Goal: Task Accomplishment & Management: Manage account settings

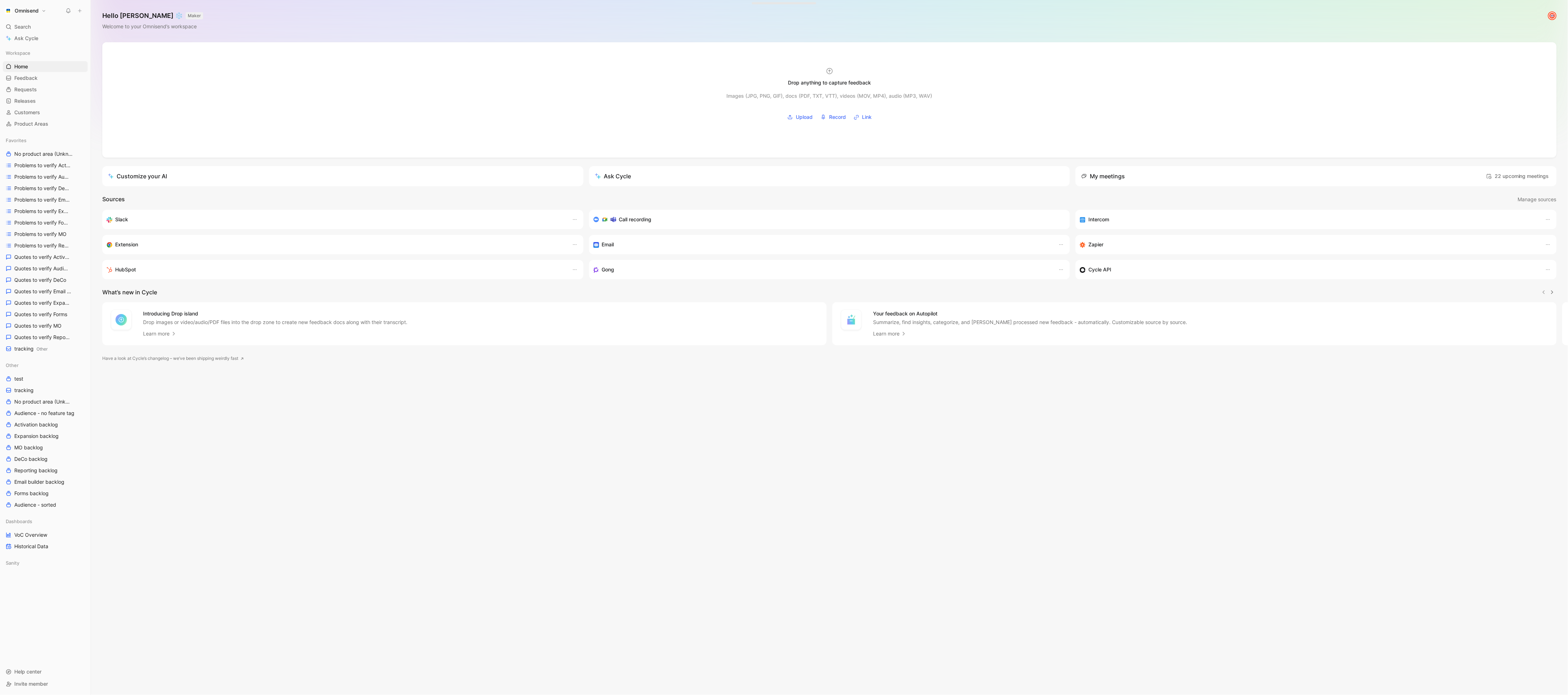
click at [40, 9] on button "Omnisend" at bounding box center [26, 10] width 45 height 10
click at [54, 77] on div "Workspace settings G then S" at bounding box center [49, 74] width 88 height 12
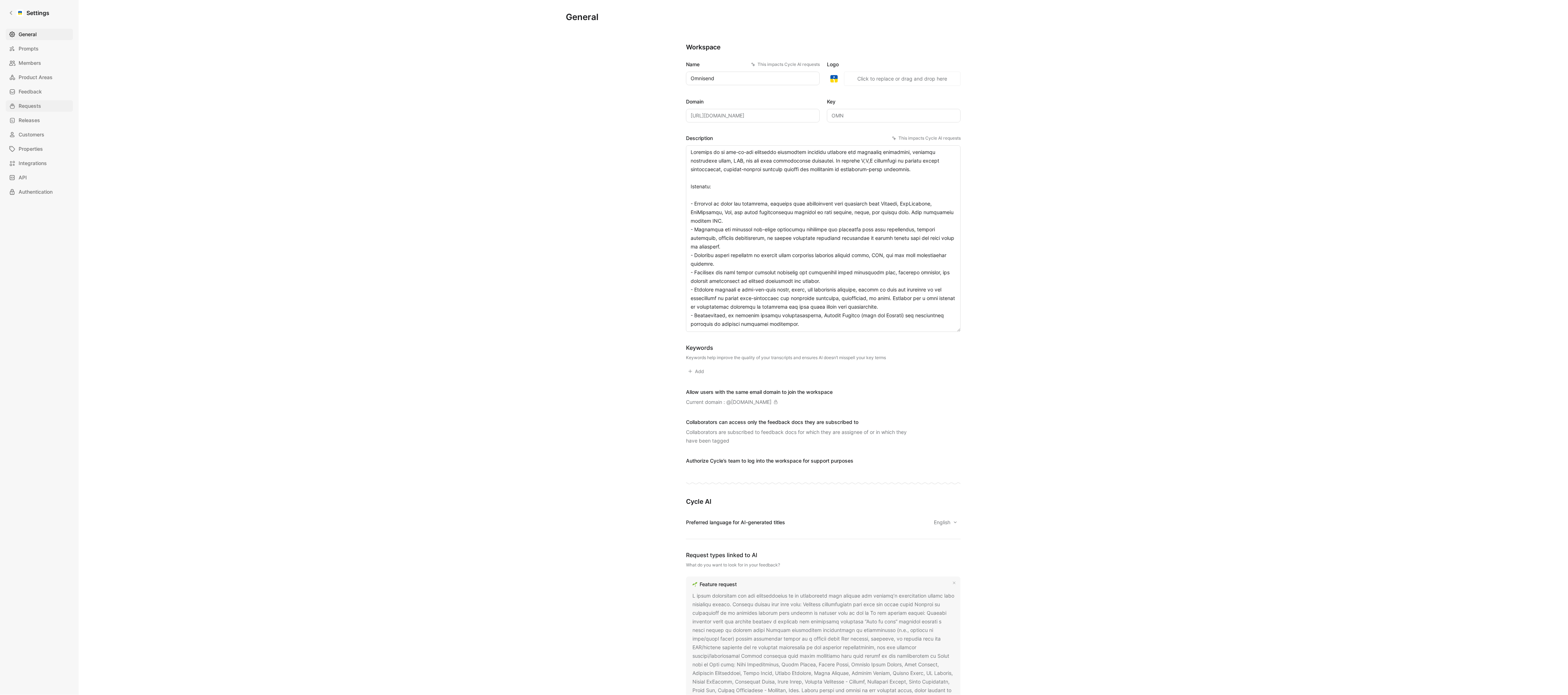
click at [36, 105] on span "Requests" at bounding box center [30, 106] width 23 height 9
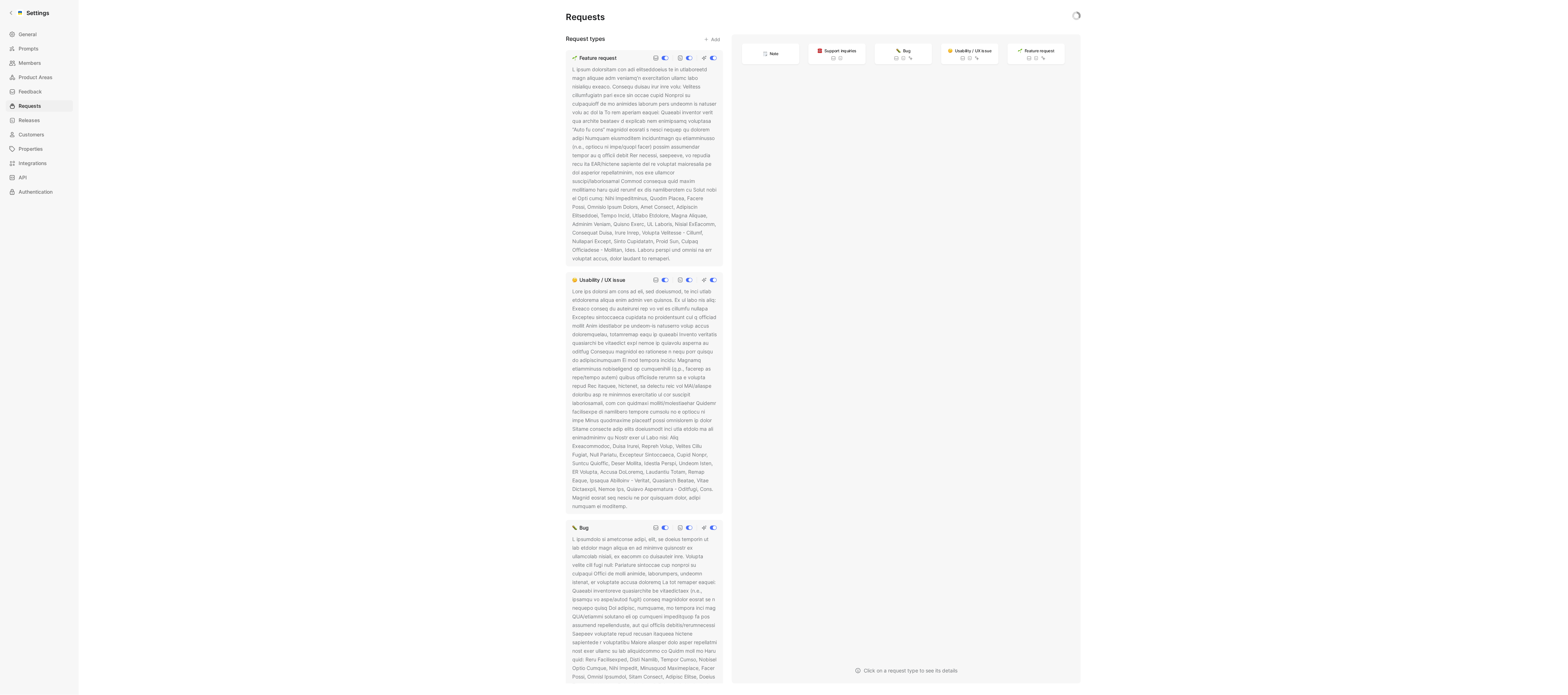
click at [671, 261] on button at bounding box center [675, 259] width 7 height 7
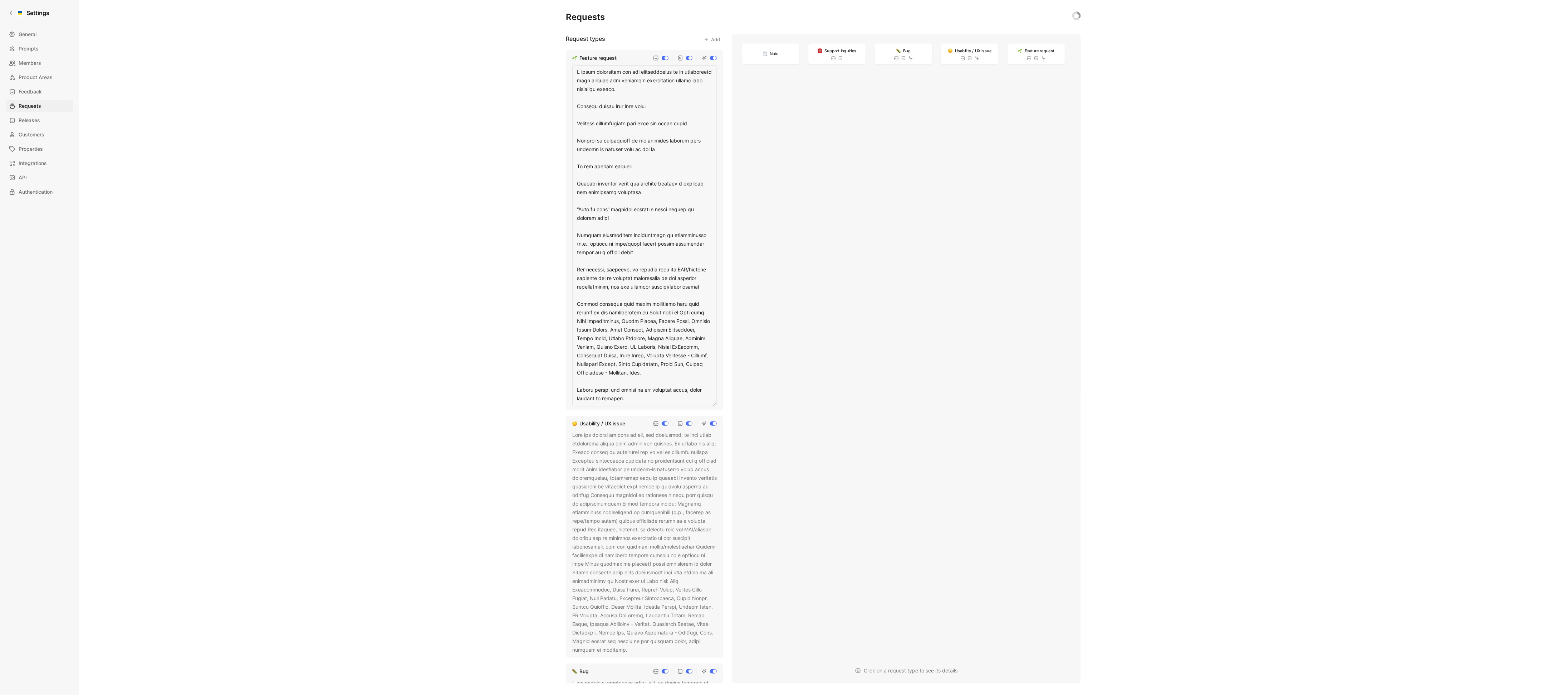
drag, startPoint x: 577, startPoint y: 72, endPoint x: 597, endPoint y: 87, distance: 25.0
click at [597, 87] on textarea at bounding box center [644, 236] width 144 height 341
click at [604, 99] on textarea at bounding box center [644, 236] width 144 height 341
drag, startPoint x: 577, startPoint y: 75, endPoint x: 710, endPoint y: 292, distance: 254.5
click at [710, 292] on textarea at bounding box center [644, 236] width 144 height 341
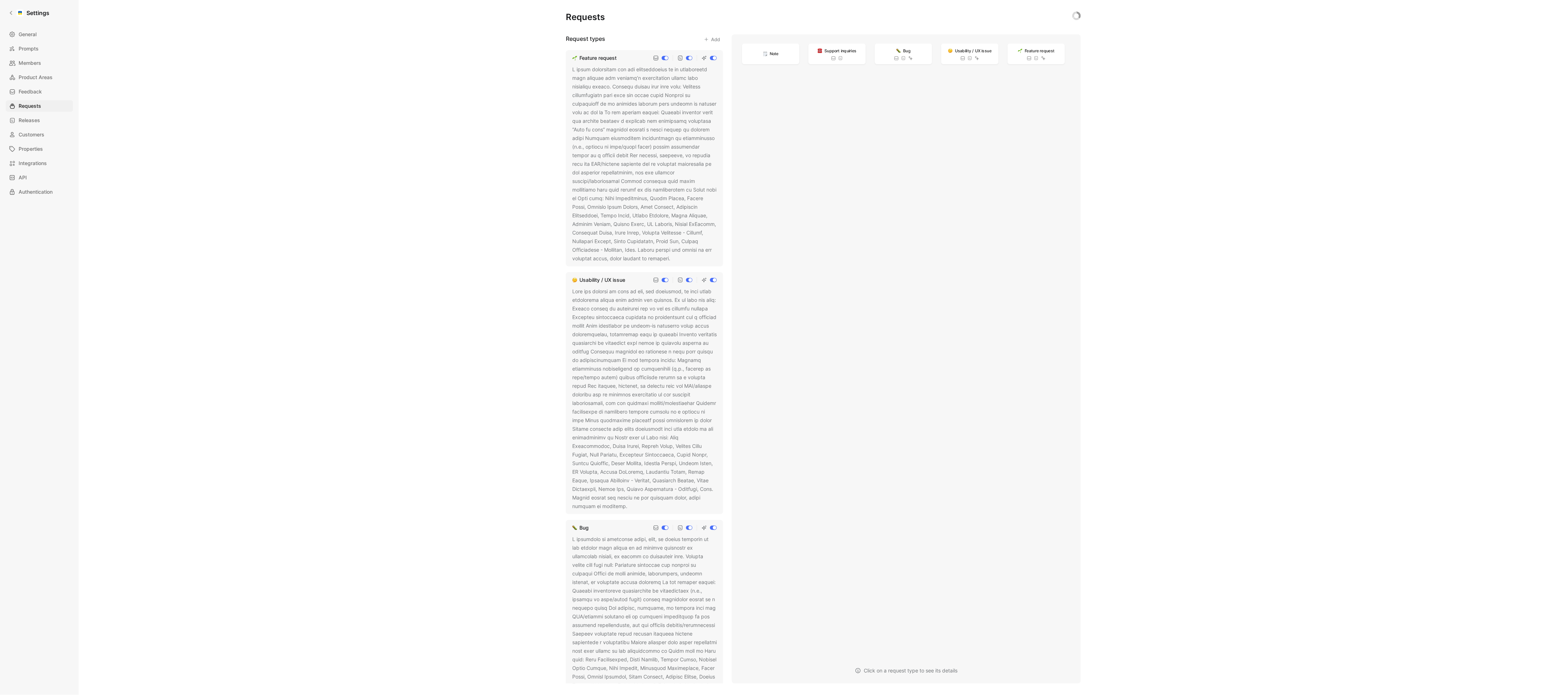
click at [642, 423] on div at bounding box center [644, 398] width 144 height 224
click at [630, 508] on icon at bounding box center [632, 506] width 4 height 4
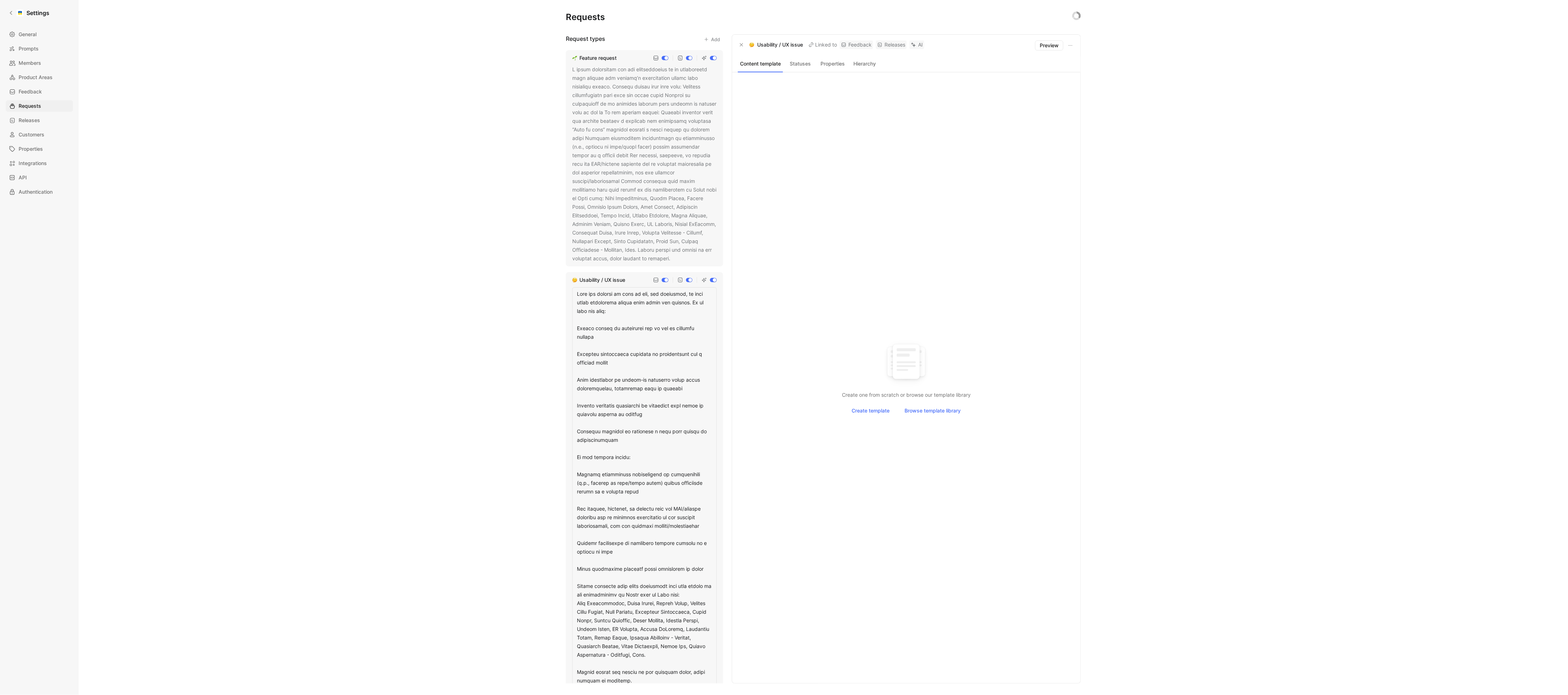
drag, startPoint x: 577, startPoint y: 293, endPoint x: 707, endPoint y: 568, distance: 304.2
click at [707, 568] on textarea at bounding box center [644, 487] width 144 height 401
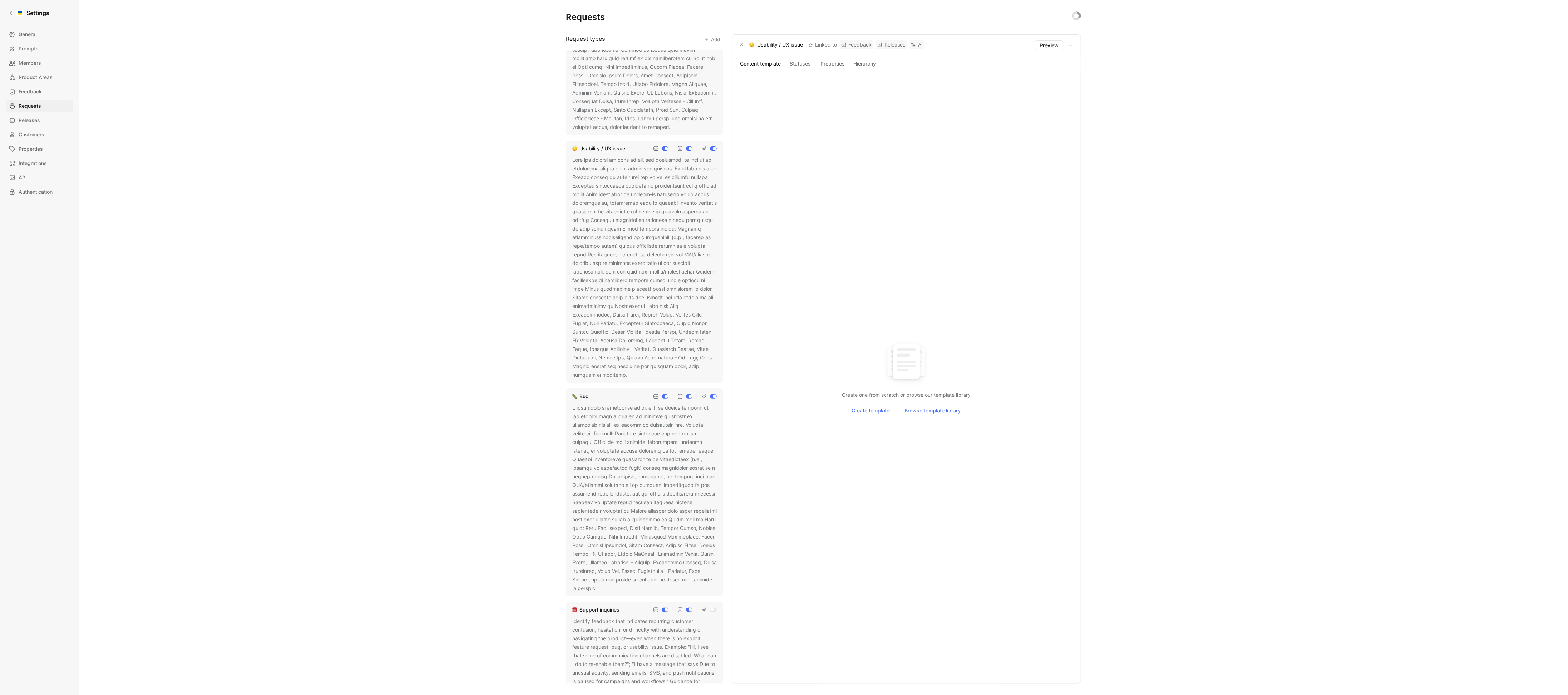
scroll to position [138, 0]
click at [639, 501] on div at bounding box center [644, 492] width 144 height 189
click at [603, 580] on icon at bounding box center [601, 582] width 4 height 4
drag, startPoint x: 576, startPoint y: 404, endPoint x: 651, endPoint y: 592, distance: 202.4
click at [651, 592] on textarea at bounding box center [644, 555] width 144 height 316
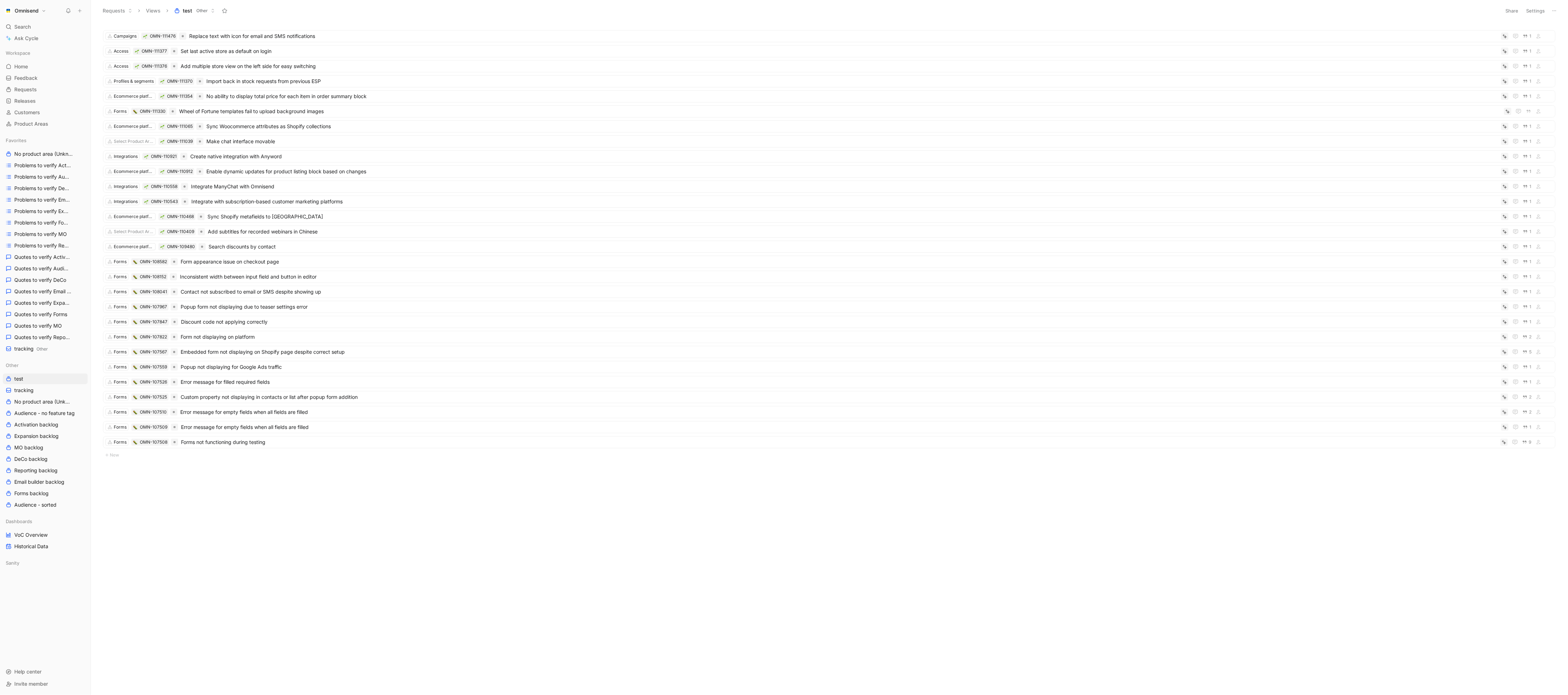
click at [83, 13] on button at bounding box center [80, 10] width 10 height 10
click at [81, 9] on icon at bounding box center [80, 11] width 5 height 5
click at [94, 16] on use at bounding box center [96, 14] width 5 height 5
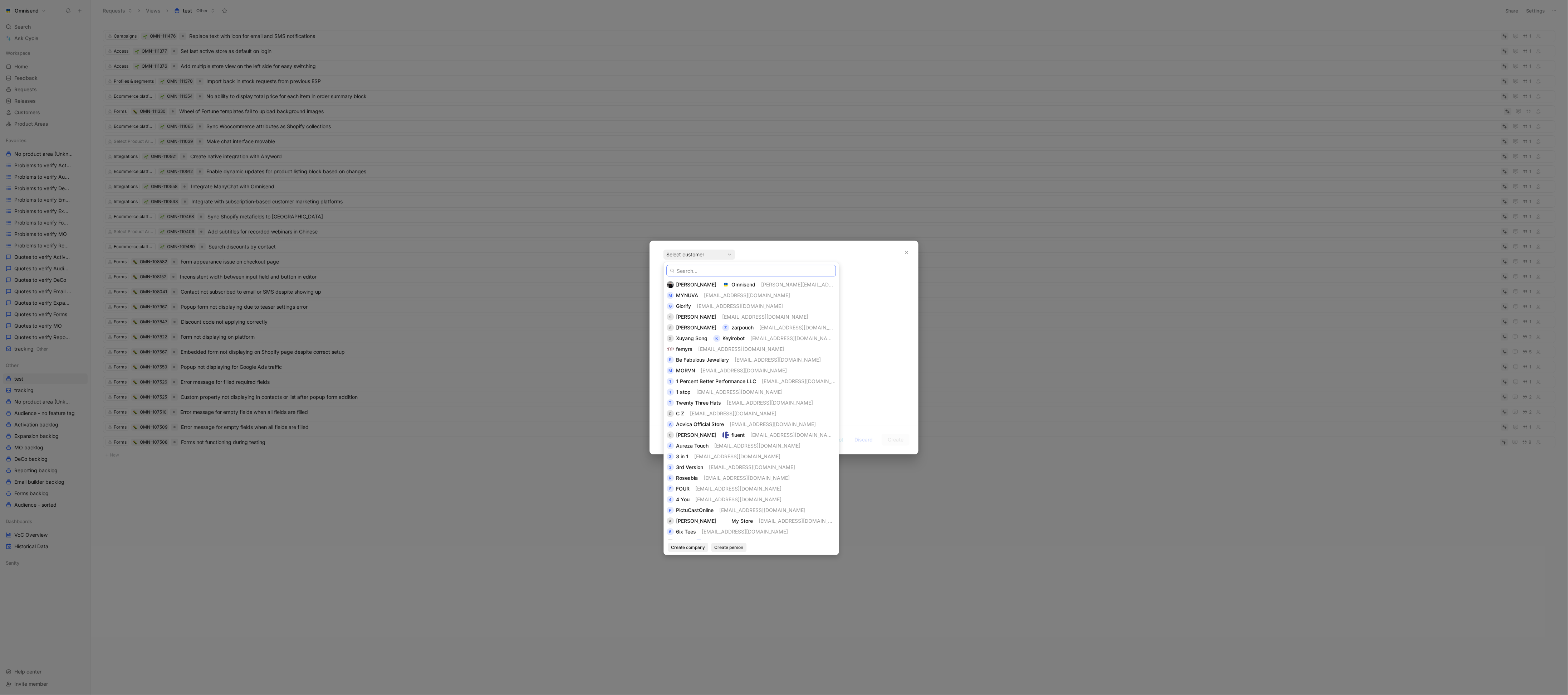
paste input "Fincloudapps S.L."
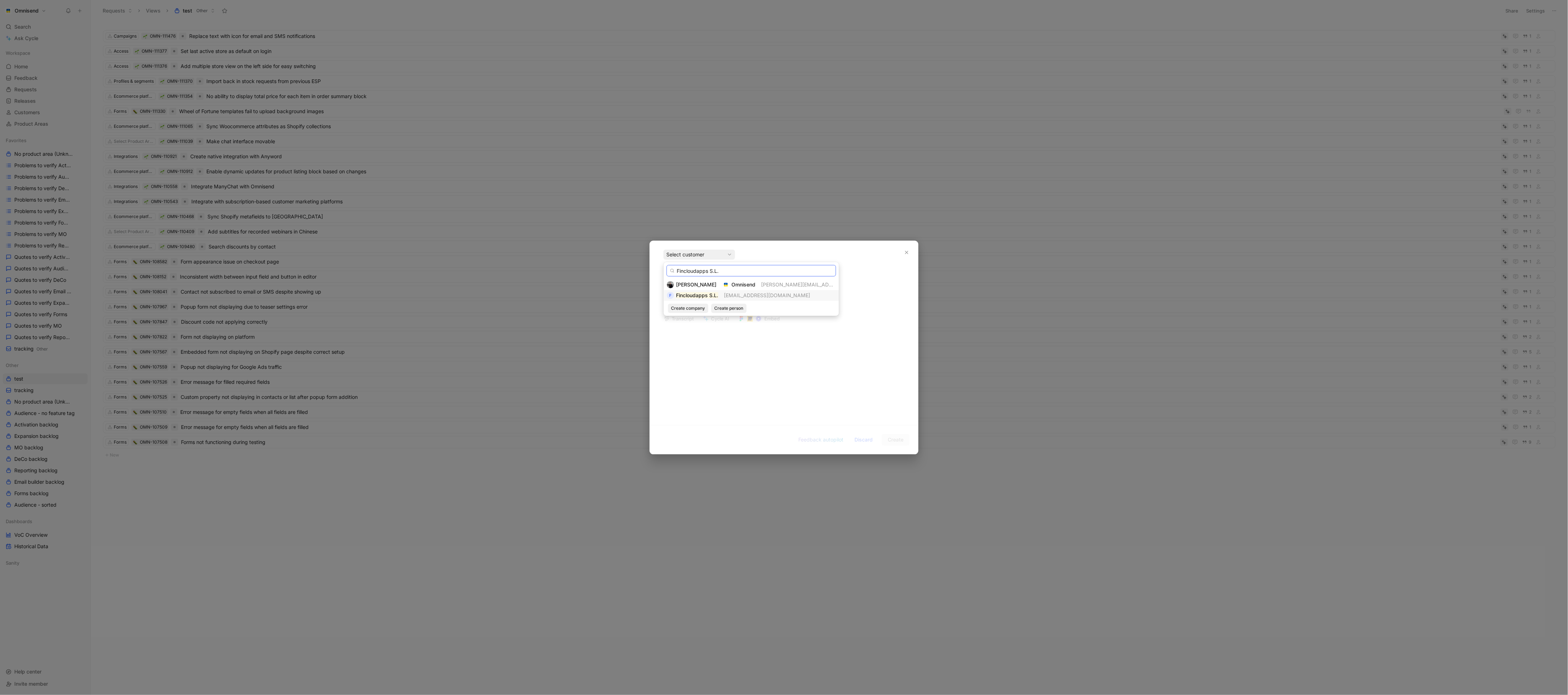
type input "Fincloudapps S.L."
click at [730, 292] on span "contact@fincloudappssl.com" at bounding box center [768, 295] width 86 height 6
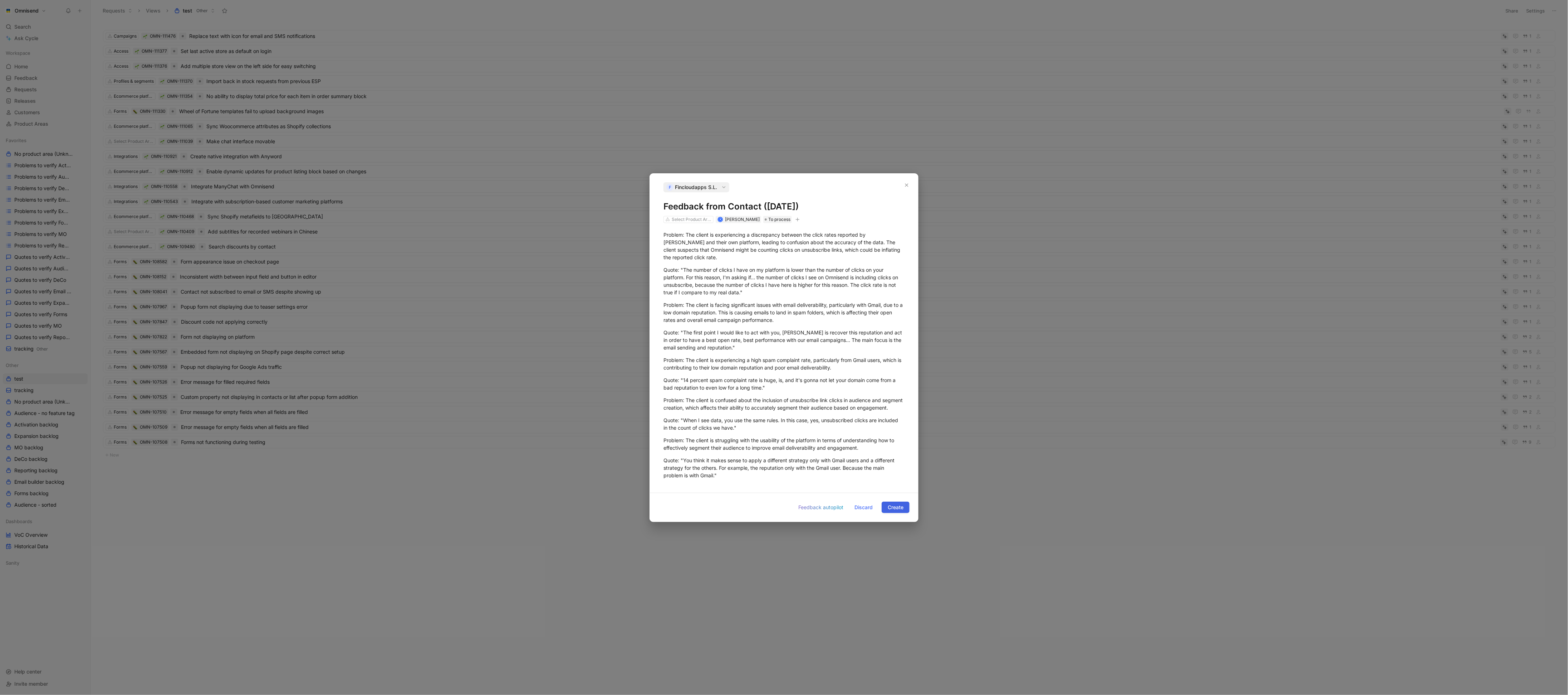
click at [905, 512] on button "Create" at bounding box center [895, 507] width 28 height 12
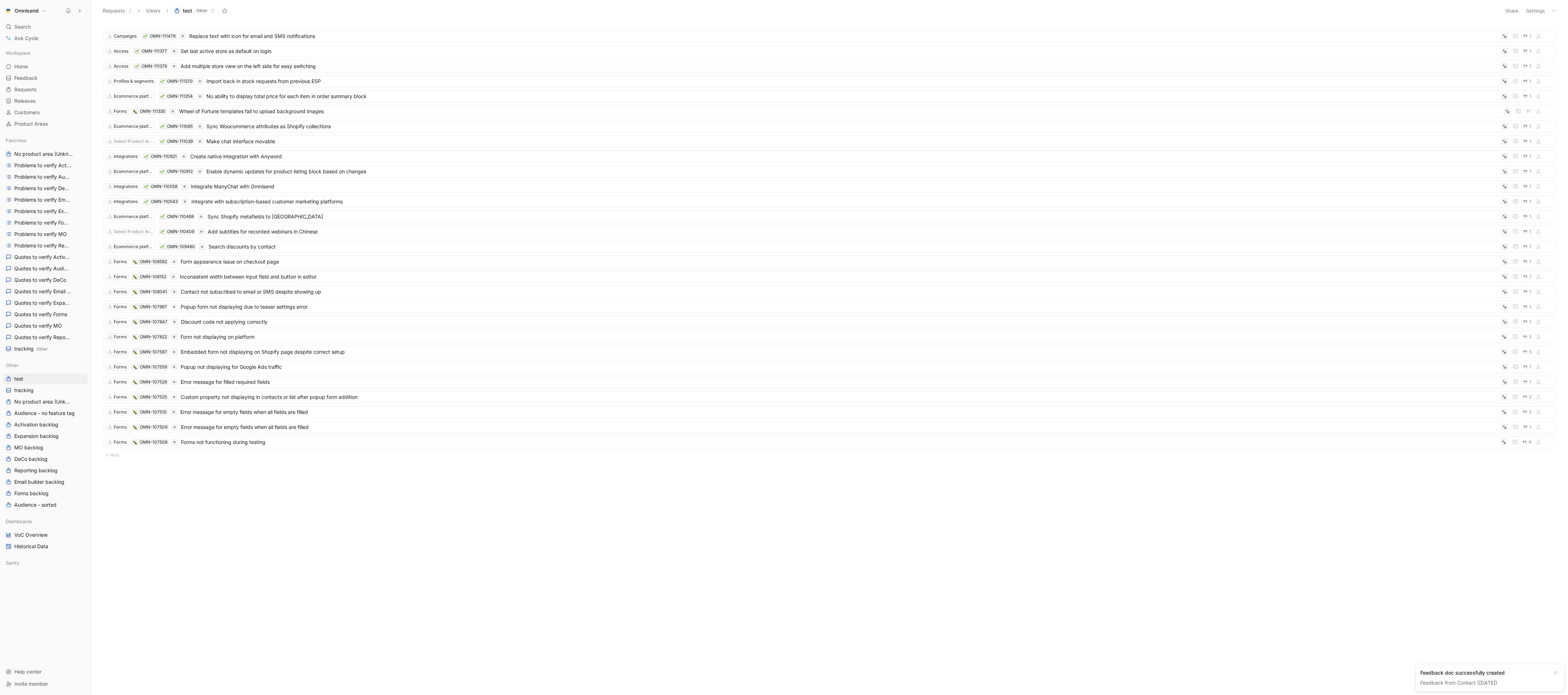
click at [1458, 671] on div "Feedback doc successfully created" at bounding box center [1484, 672] width 128 height 9
click at [1460, 682] on link "Feedback from Contact (Aug 14, 2025)" at bounding box center [1458, 682] width 77 height 6
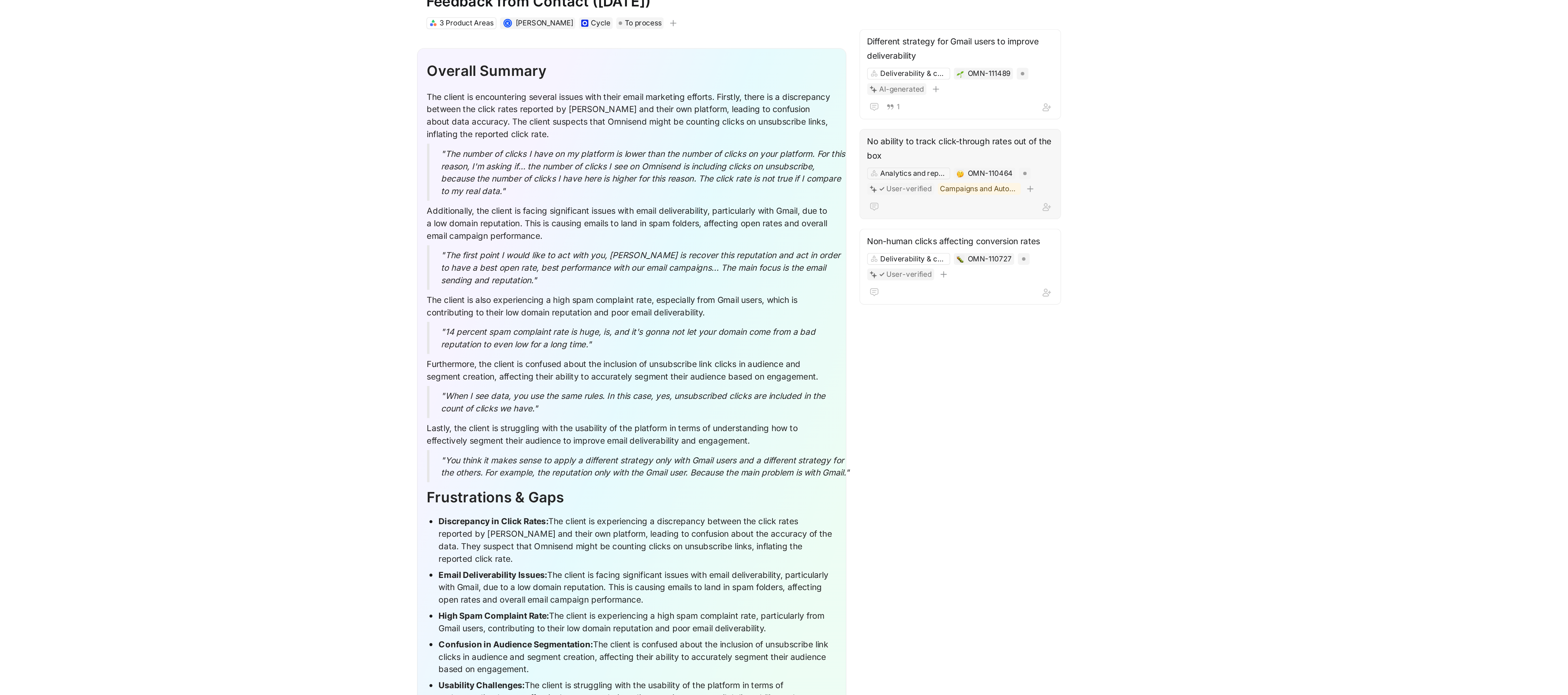
click at [991, 135] on div "No ability to track click-through rates out of the box" at bounding box center [967, 132] width 113 height 17
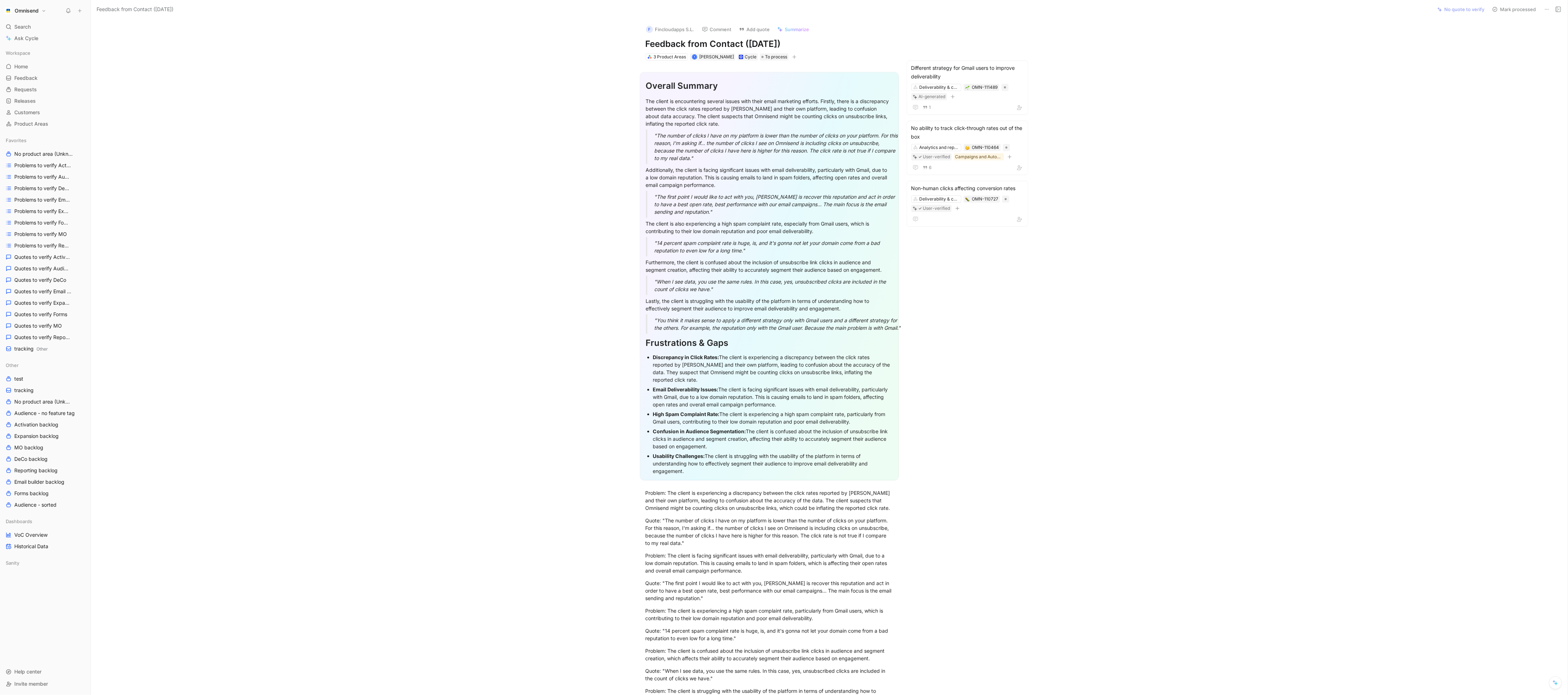
click at [1545, 7] on icon at bounding box center [1547, 9] width 5 height 5
click at [1510, 38] on div "Delete" at bounding box center [1516, 35] width 66 height 9
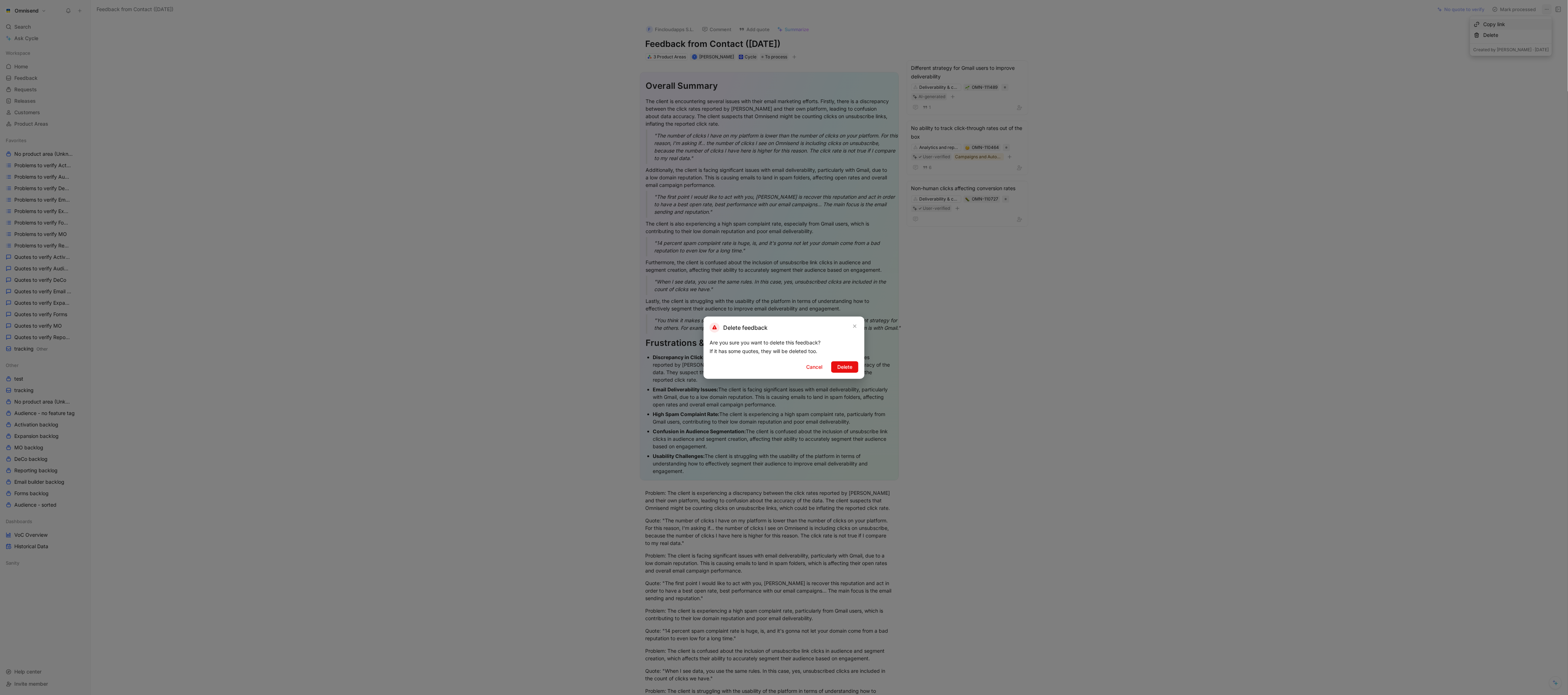
drag, startPoint x: 850, startPoint y: 364, endPoint x: 1147, endPoint y: 446, distance: 308.1
click at [1144, 445] on div "Delete feedback Are you sure you want to delete this feedback? If it has some q…" at bounding box center [784, 347] width 1568 height 695
click at [1147, 446] on div at bounding box center [784, 347] width 1568 height 695
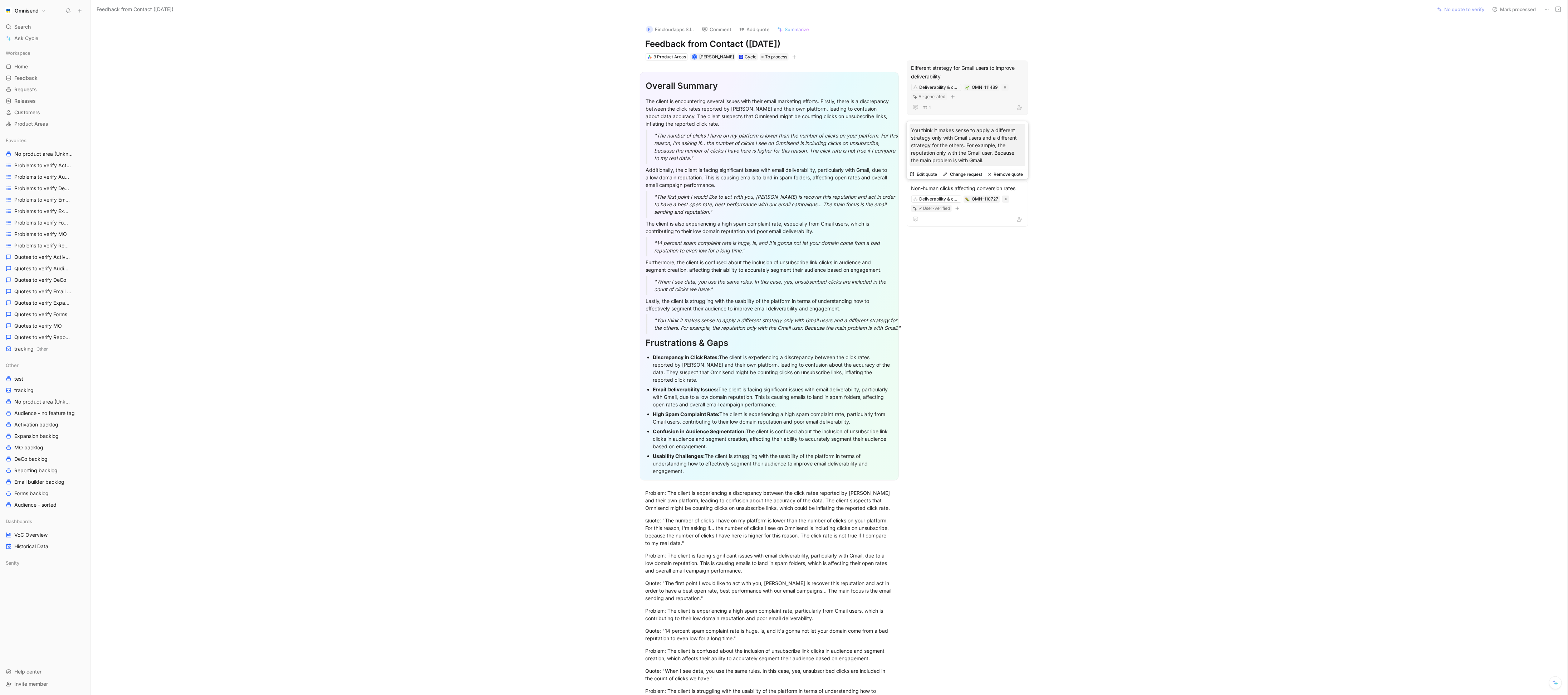
click at [993, 63] on div "Different strategy for Gmail users to improve deliverability Deliverability & c…" at bounding box center [968, 87] width 122 height 54
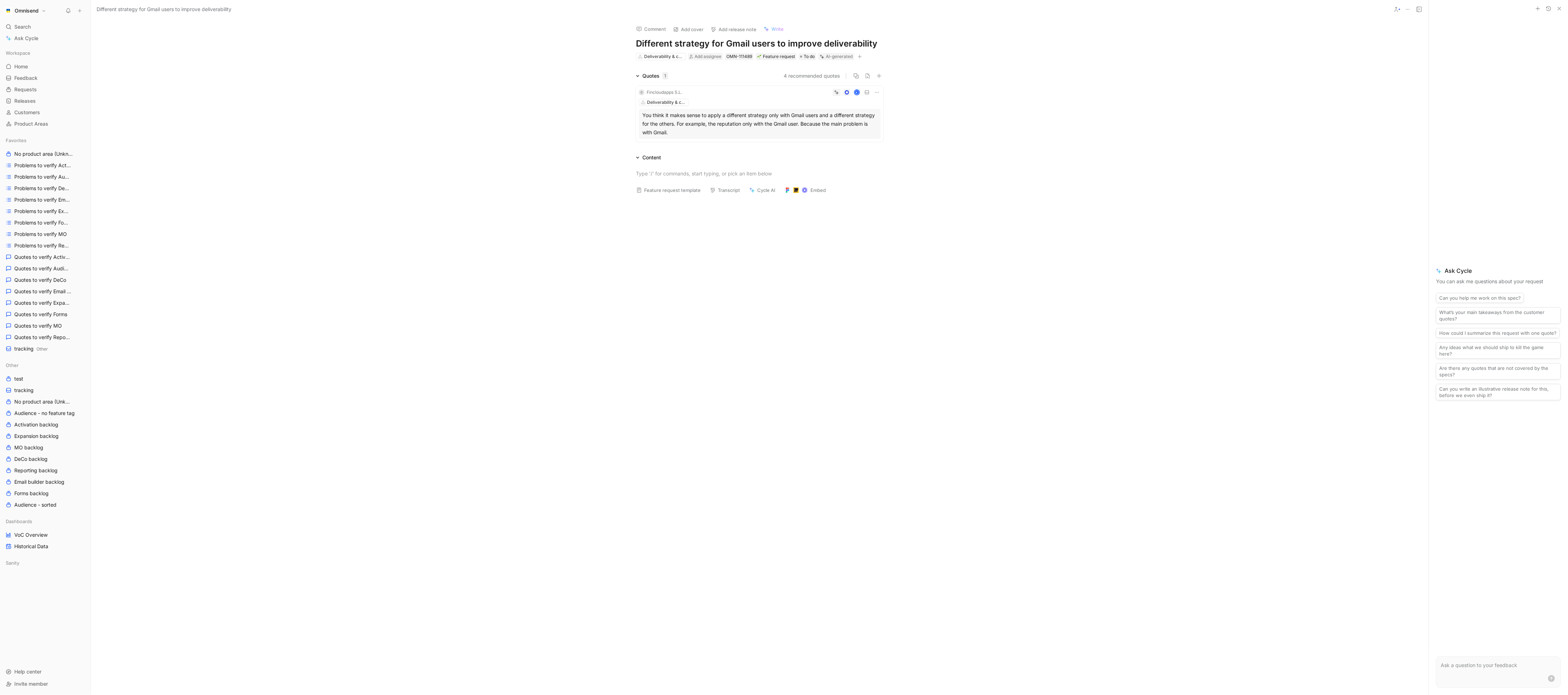
click at [1409, 11] on icon at bounding box center [1407, 9] width 5 height 5
click at [1423, 58] on div "Delete" at bounding box center [1449, 57] width 66 height 9
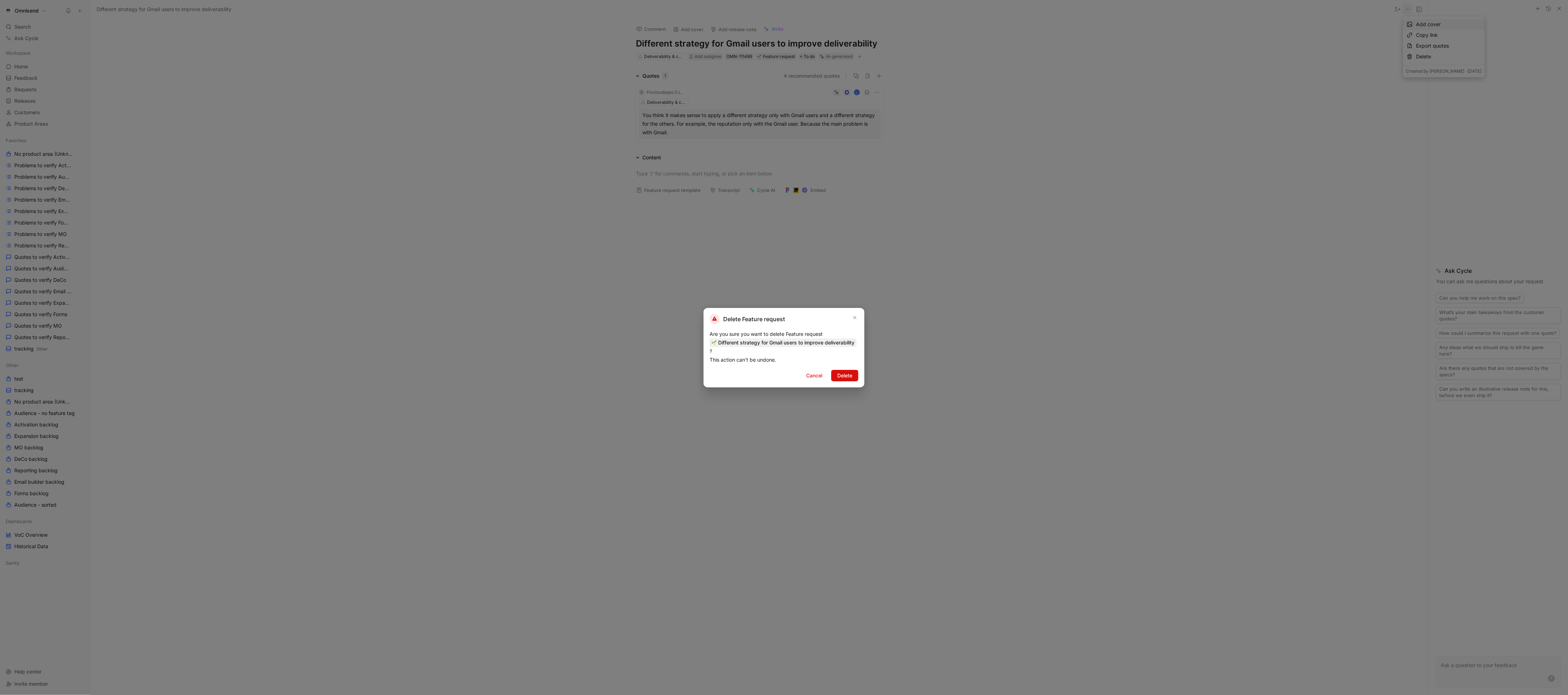
click at [842, 379] on span "Delete" at bounding box center [845, 375] width 15 height 9
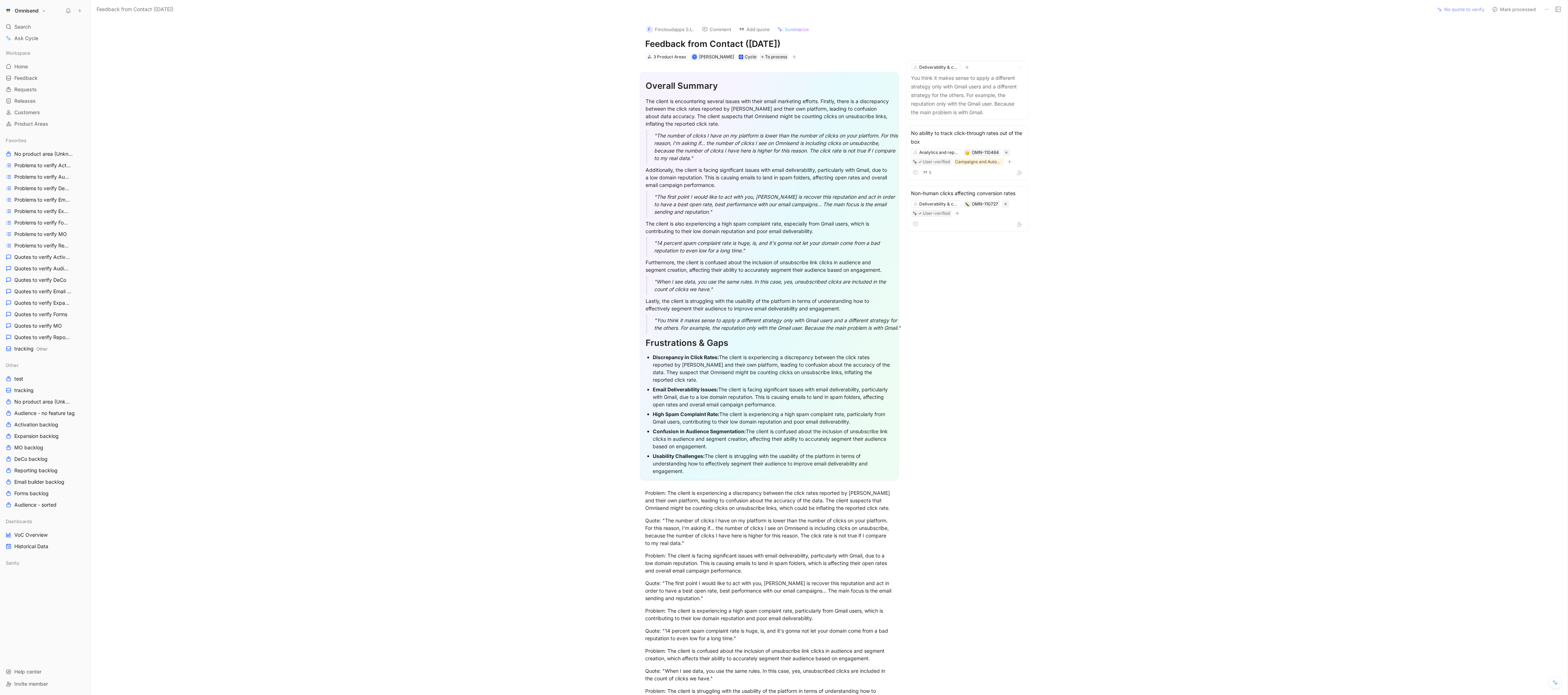
click at [1551, 9] on button at bounding box center [1547, 9] width 10 height 10
click at [1525, 37] on div "Delete" at bounding box center [1516, 35] width 66 height 9
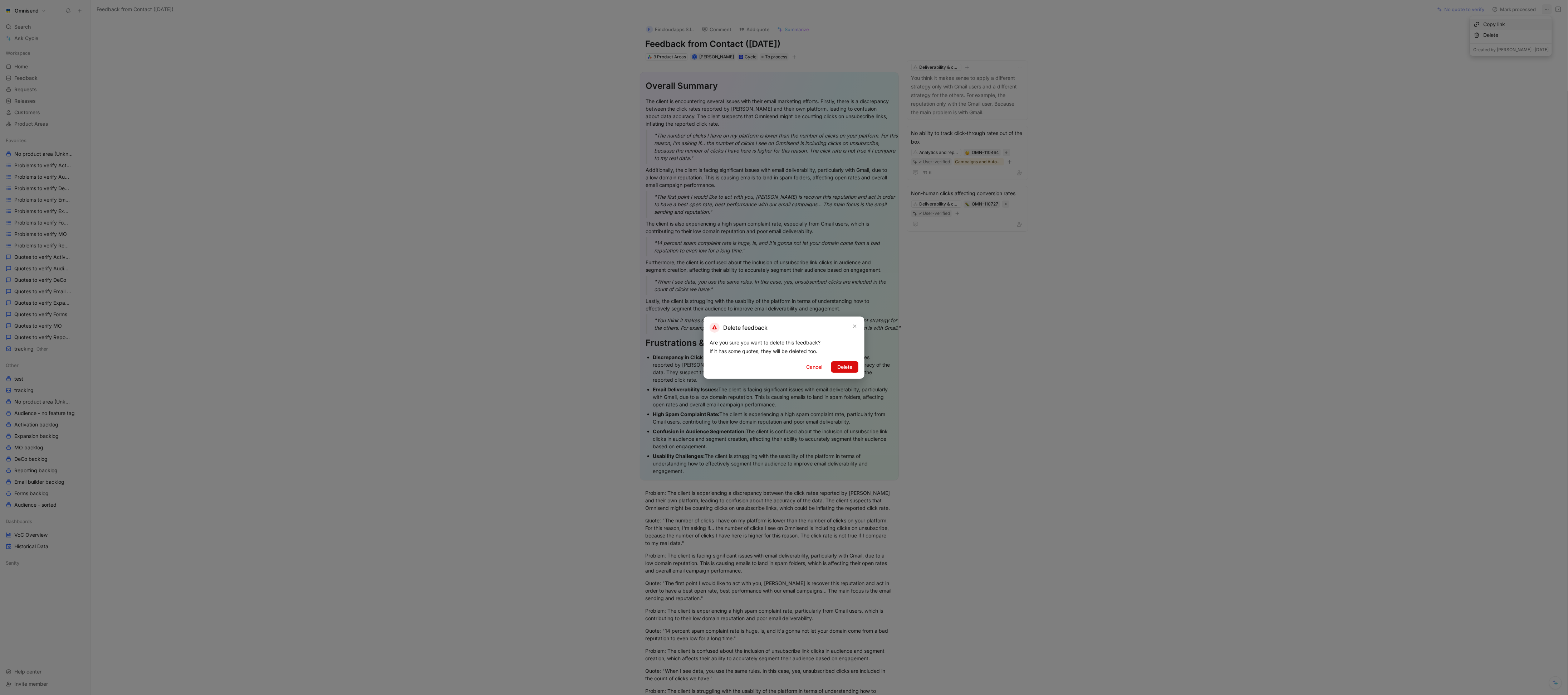
click at [838, 366] on span "Delete" at bounding box center [845, 367] width 15 height 9
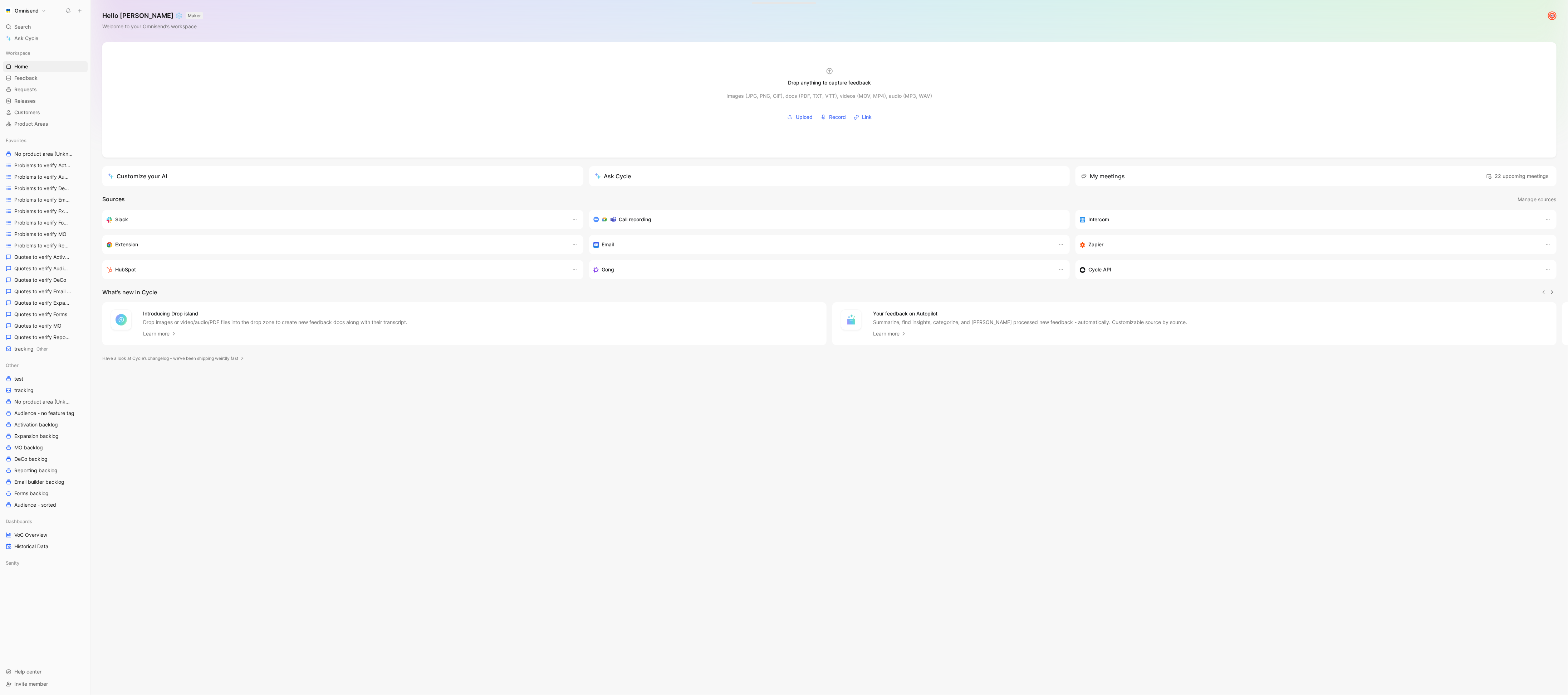
click at [46, 9] on button "Omnisend" at bounding box center [26, 10] width 45 height 10
click at [49, 10] on div "Omnisend" at bounding box center [44, 10] width 82 height 10
click at [43, 12] on button "Omnisend" at bounding box center [26, 10] width 45 height 10
click at [46, 69] on div "Workspace settings G then S" at bounding box center [49, 74] width 88 height 12
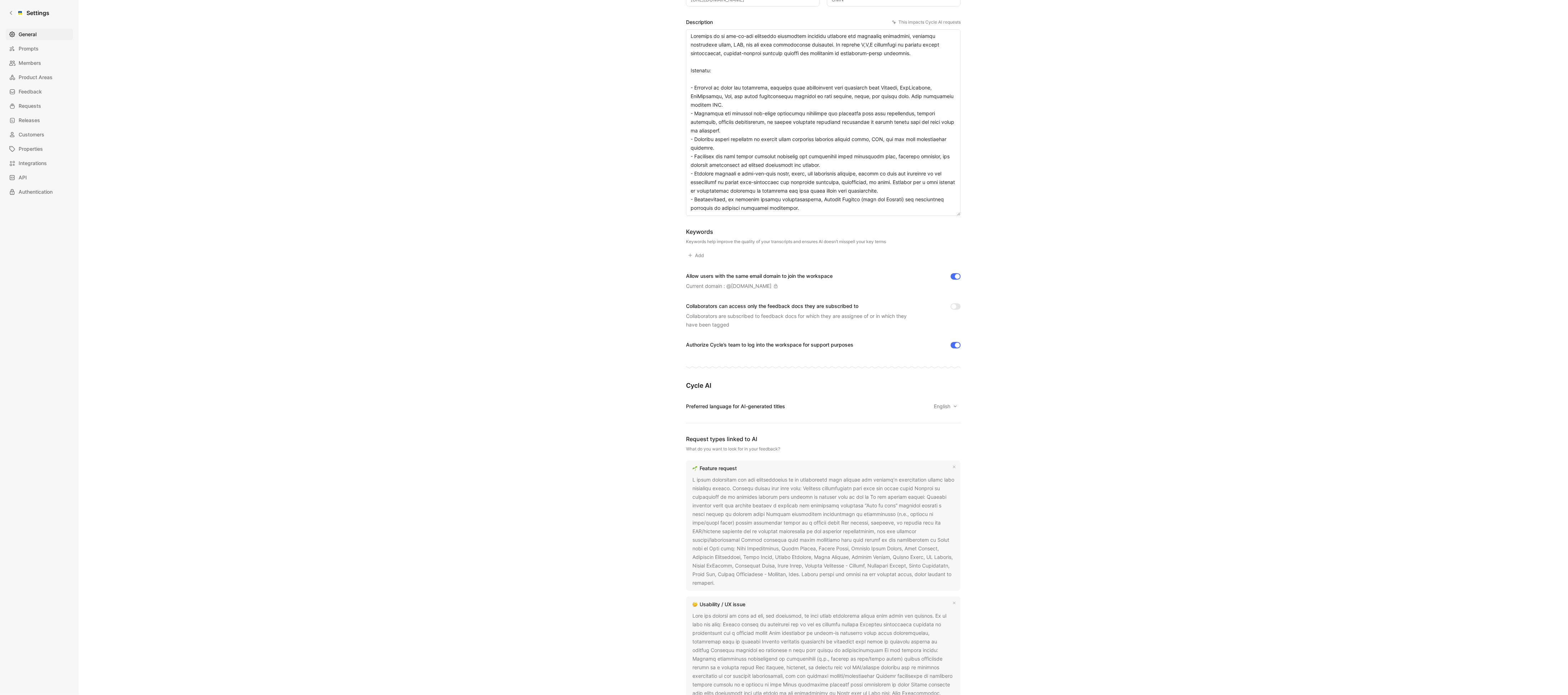
scroll to position [422, 0]
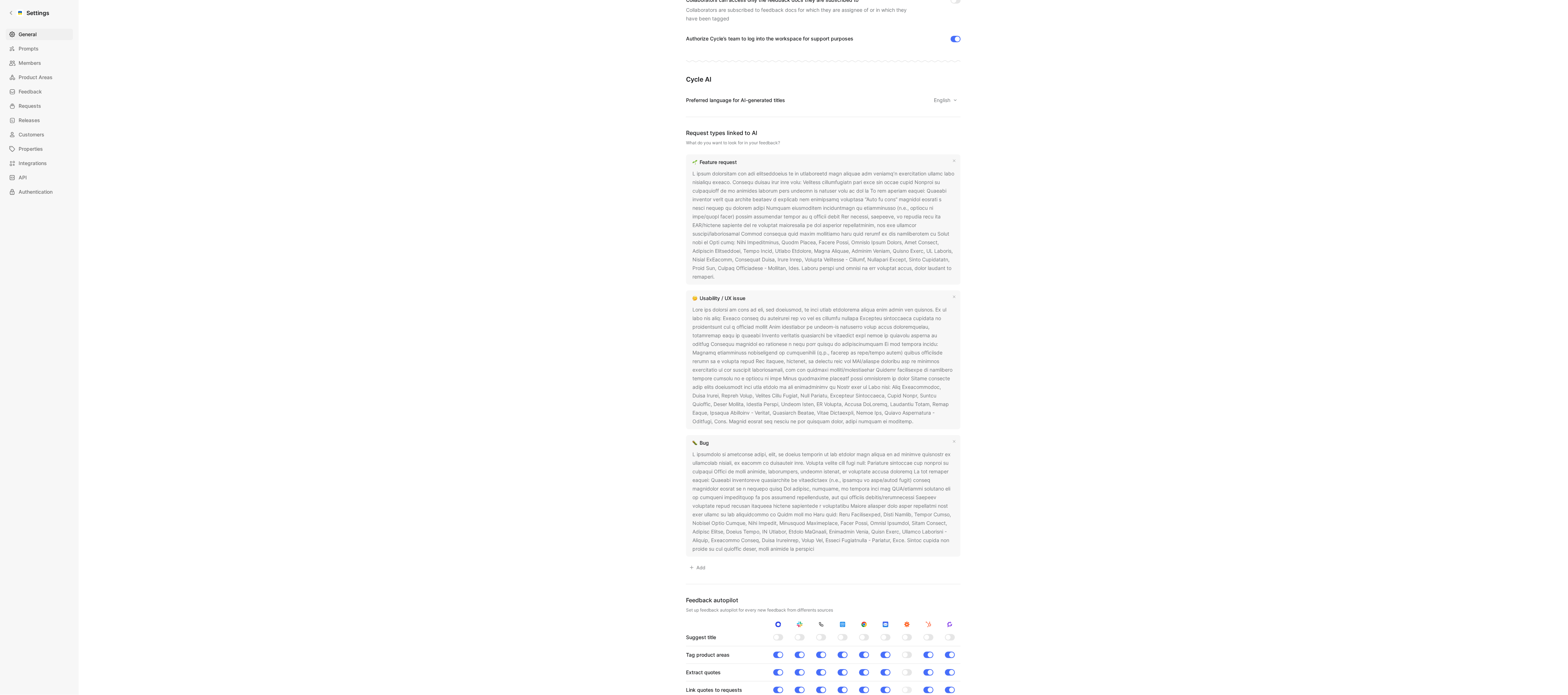
click at [871, 252] on div at bounding box center [824, 225] width 262 height 111
click at [920, 267] on div at bounding box center [824, 225] width 262 height 111
click at [718, 277] on icon at bounding box center [719, 277] width 4 height 4
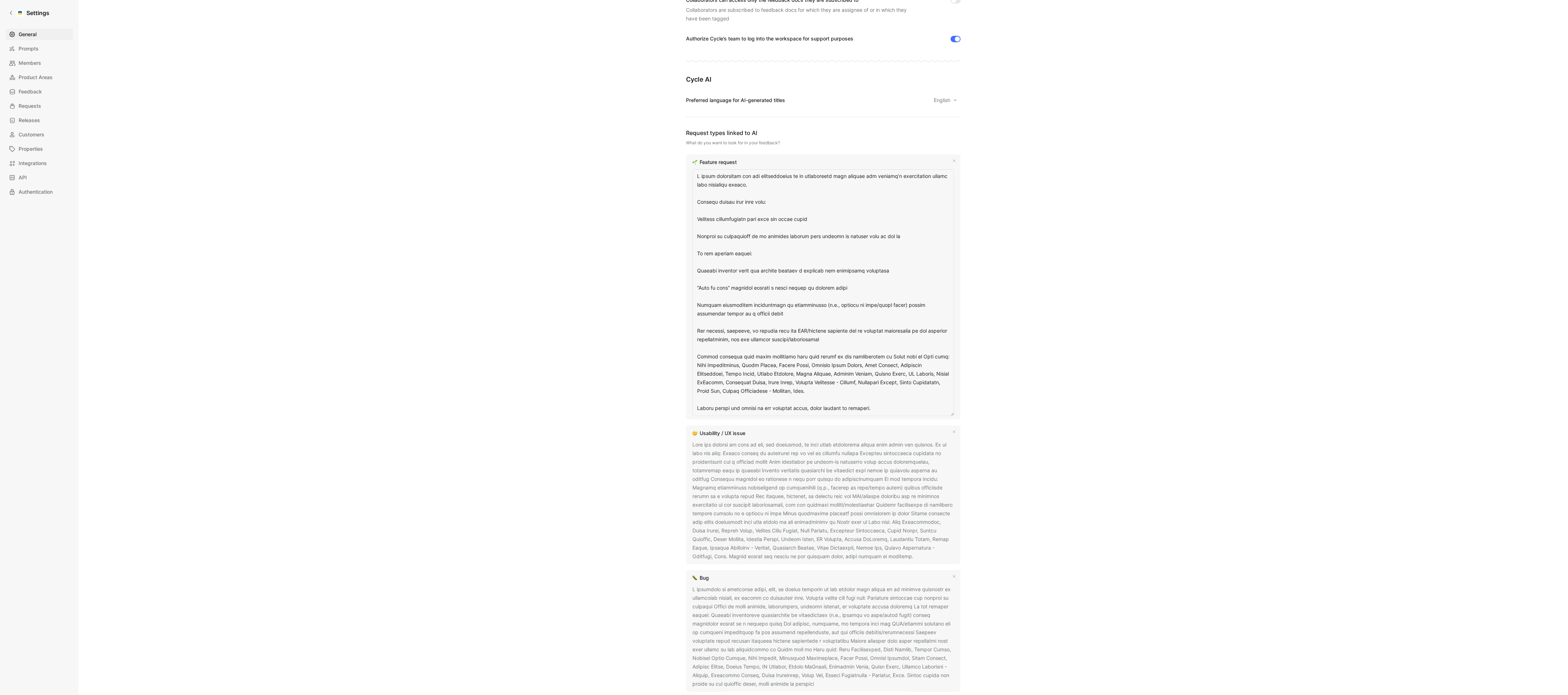
drag, startPoint x: 696, startPoint y: 358, endPoint x: 864, endPoint y: 394, distance: 171.8
click at [864, 394] on textarea at bounding box center [824, 292] width 262 height 247
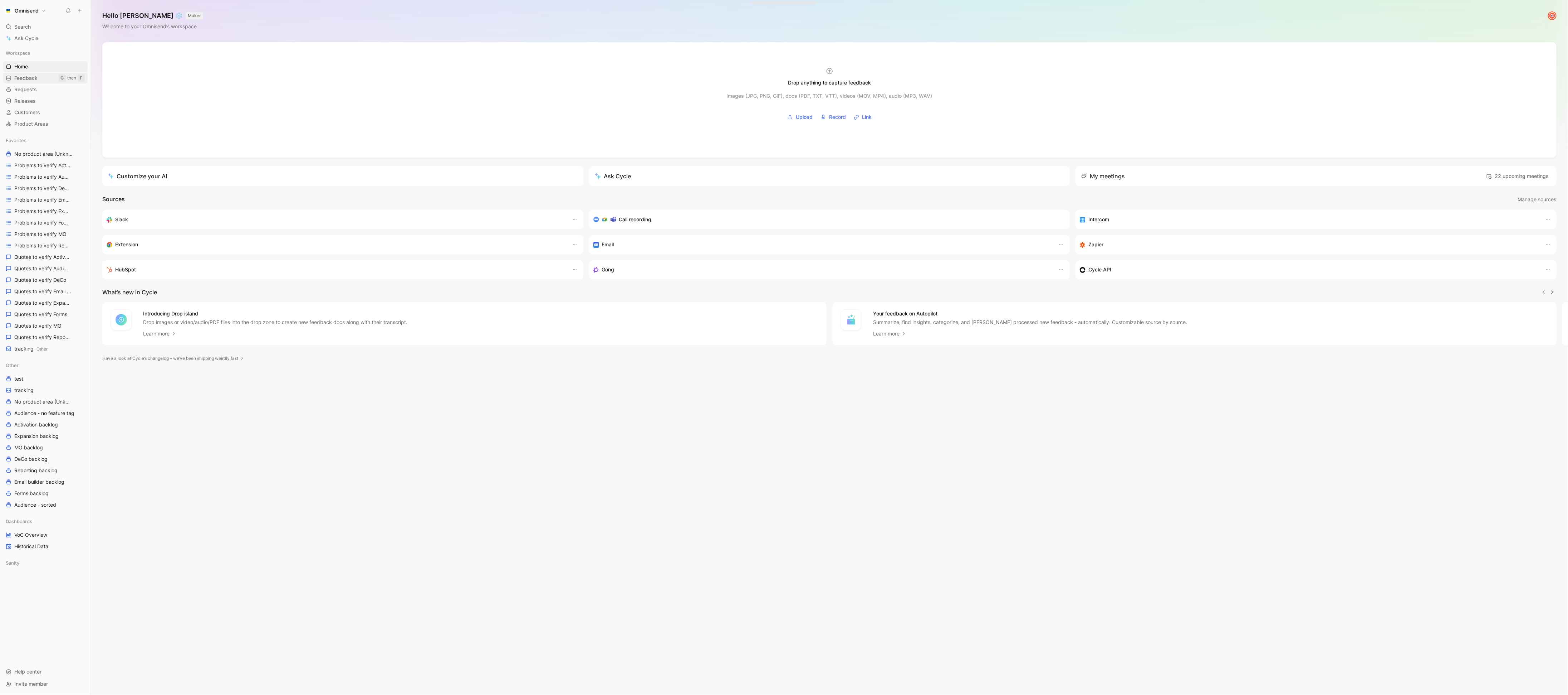
click at [32, 79] on span "Feedback" at bounding box center [26, 78] width 23 height 7
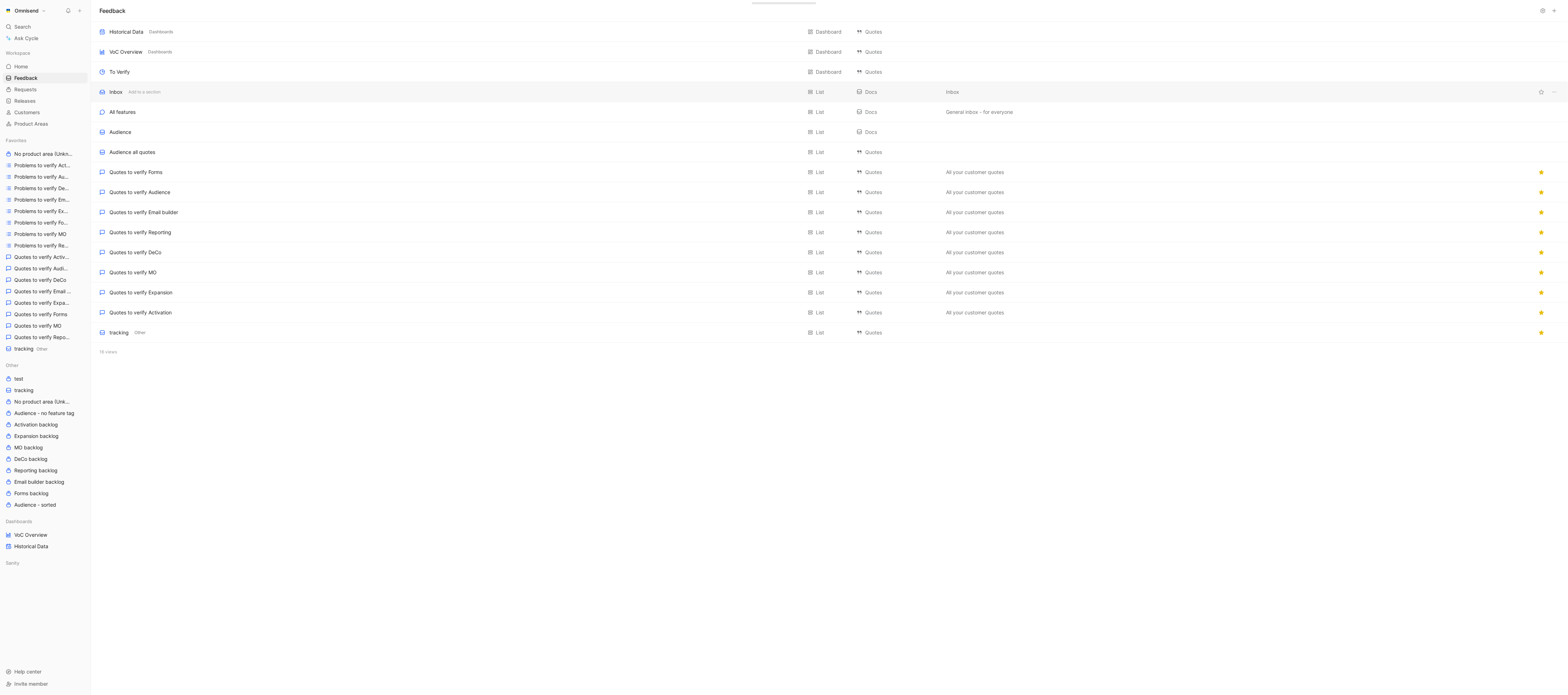
click at [197, 99] on div "Inbox Add to a section List Docs Inbox" at bounding box center [829, 92] width 1477 height 20
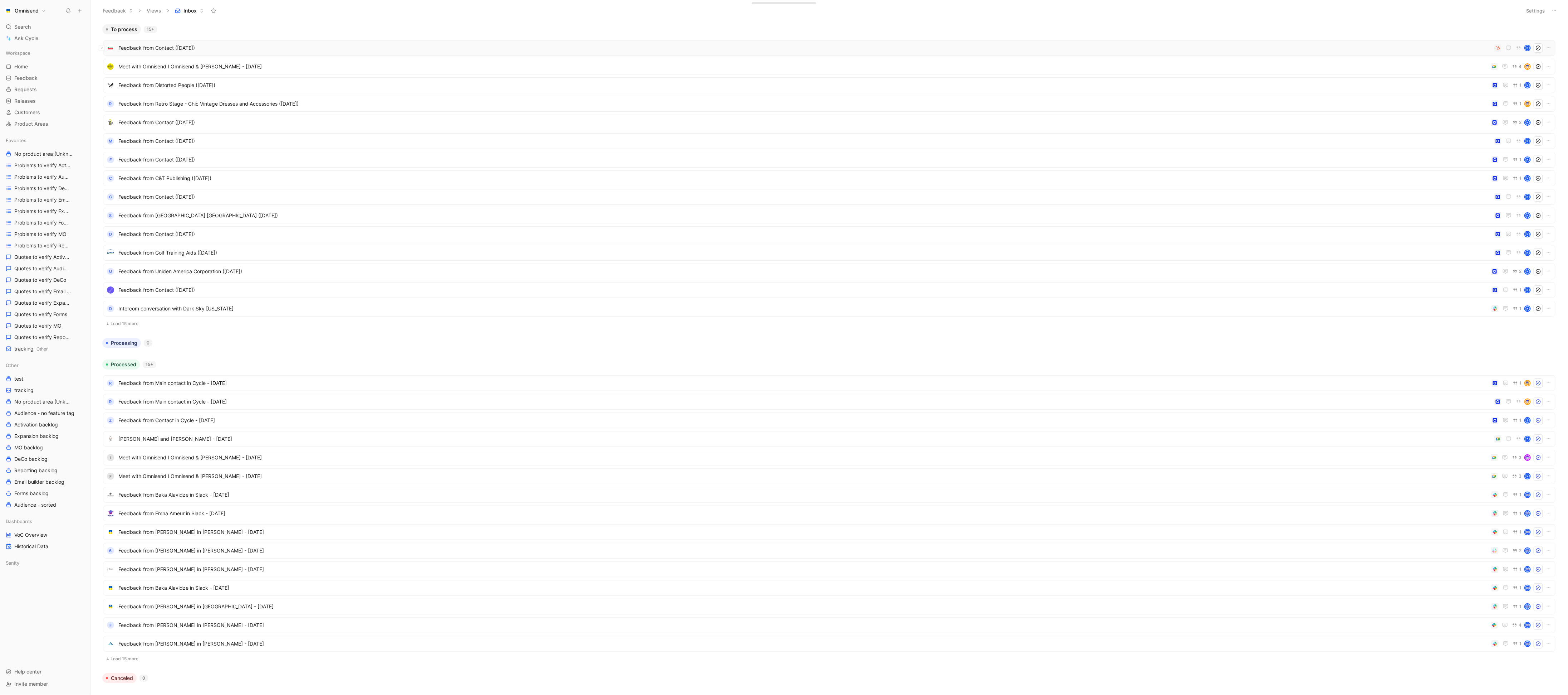
click at [1338, 48] on span "Feedback from Contact ([DATE])" at bounding box center [805, 48] width 1373 height 9
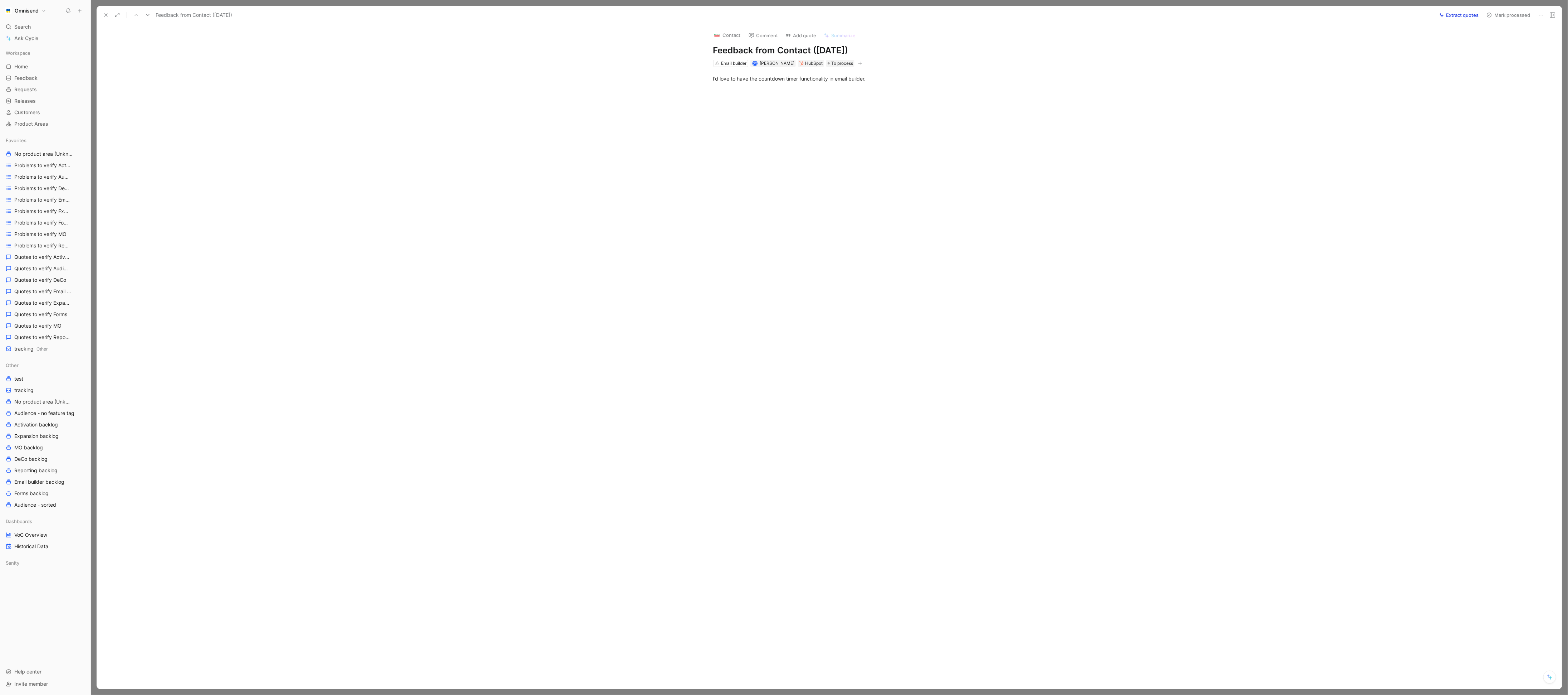
click at [1541, 15] on use at bounding box center [1541, 15] width 4 height 1
click at [1513, 42] on div "Delete" at bounding box center [1510, 41] width 65 height 9
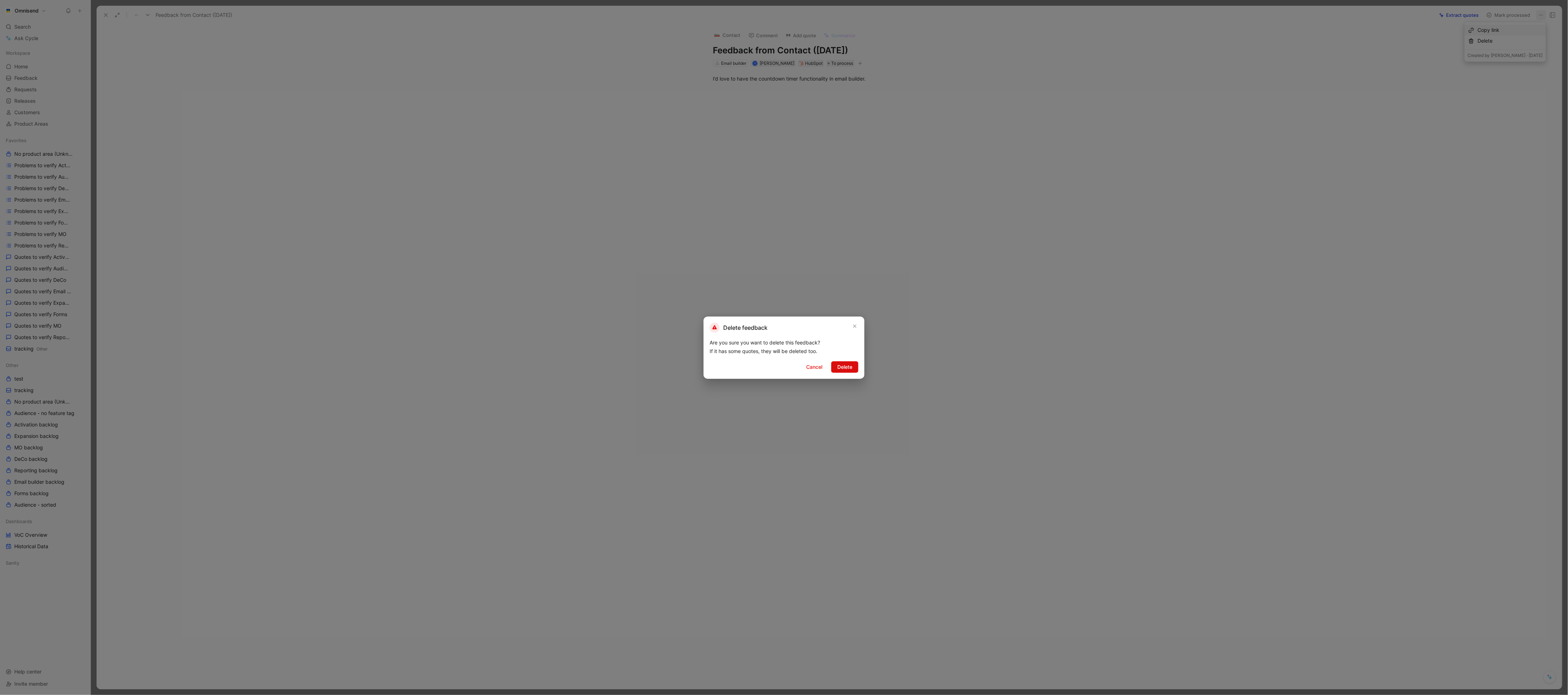
click at [853, 367] on button "Delete" at bounding box center [845, 367] width 27 height 12
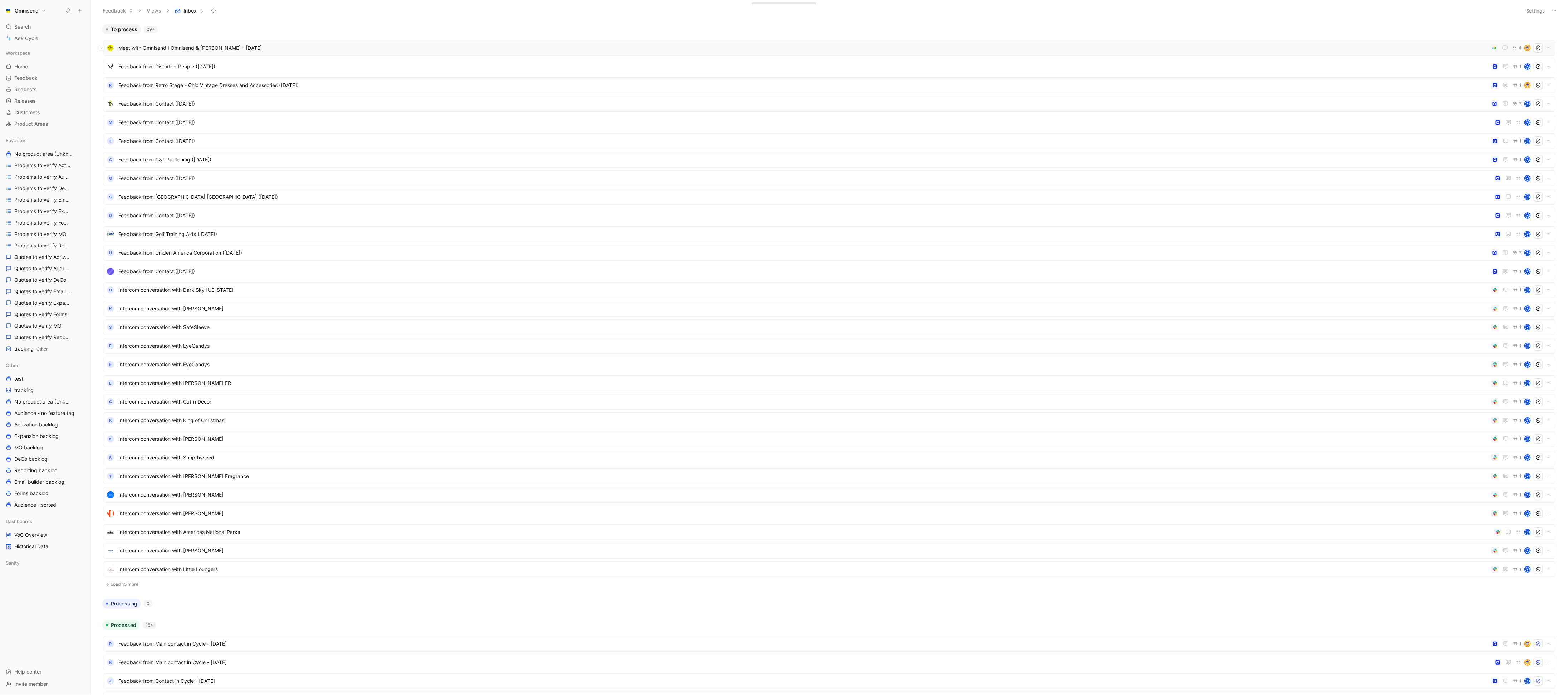
click at [1381, 51] on span "Meet with Omnisend I Omnisend & [PERSON_NAME] - [DATE]" at bounding box center [803, 48] width 1370 height 9
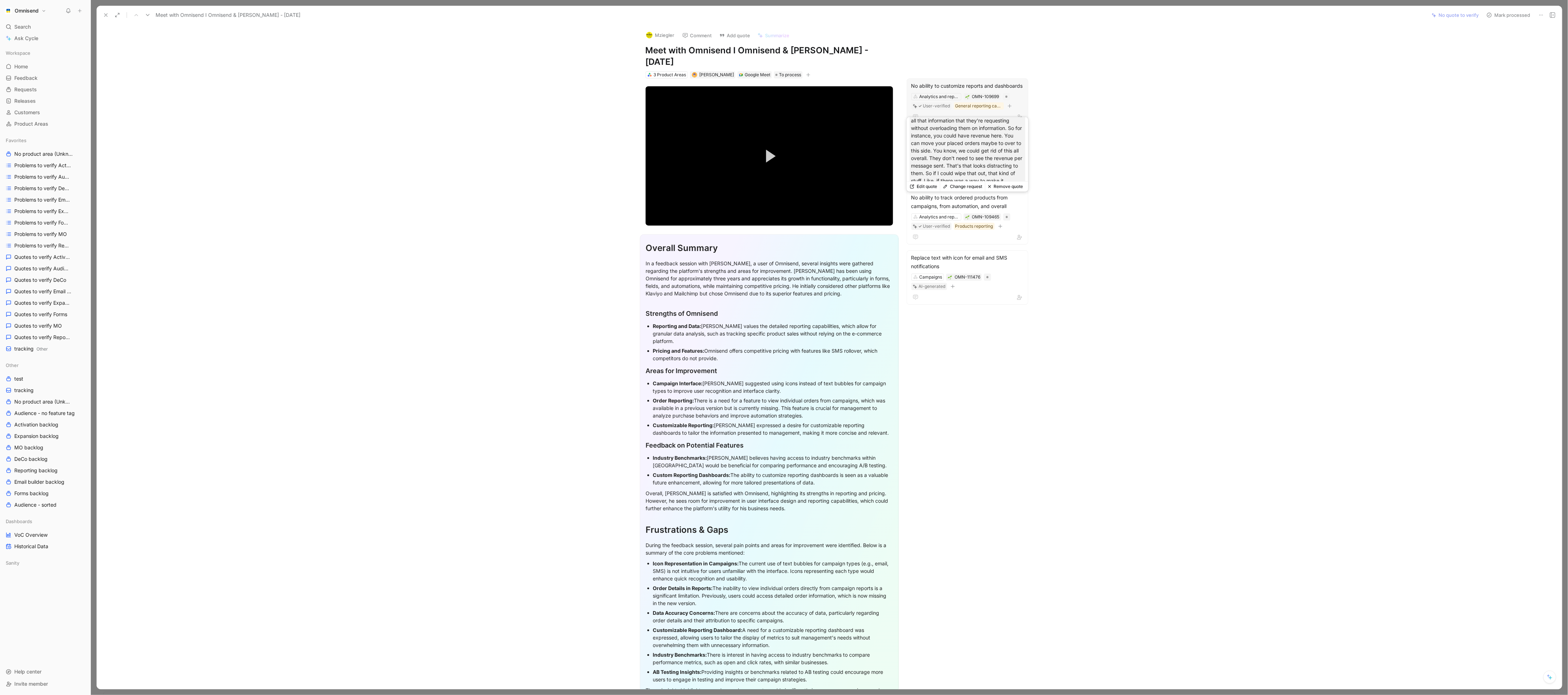
scroll to position [48, 0]
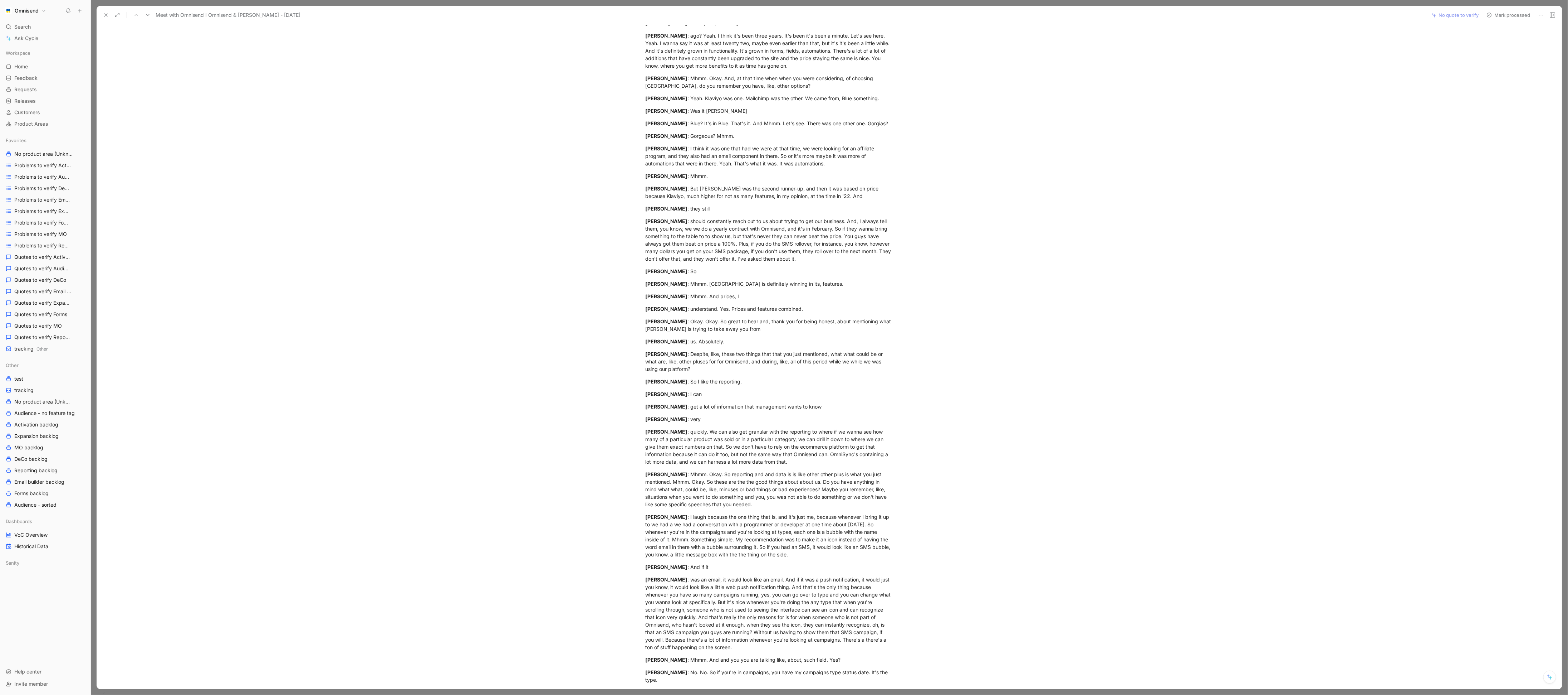
scroll to position [863, 0]
click at [103, 17] on icon at bounding box center [105, 15] width 5 height 5
